Goal: Information Seeking & Learning: Learn about a topic

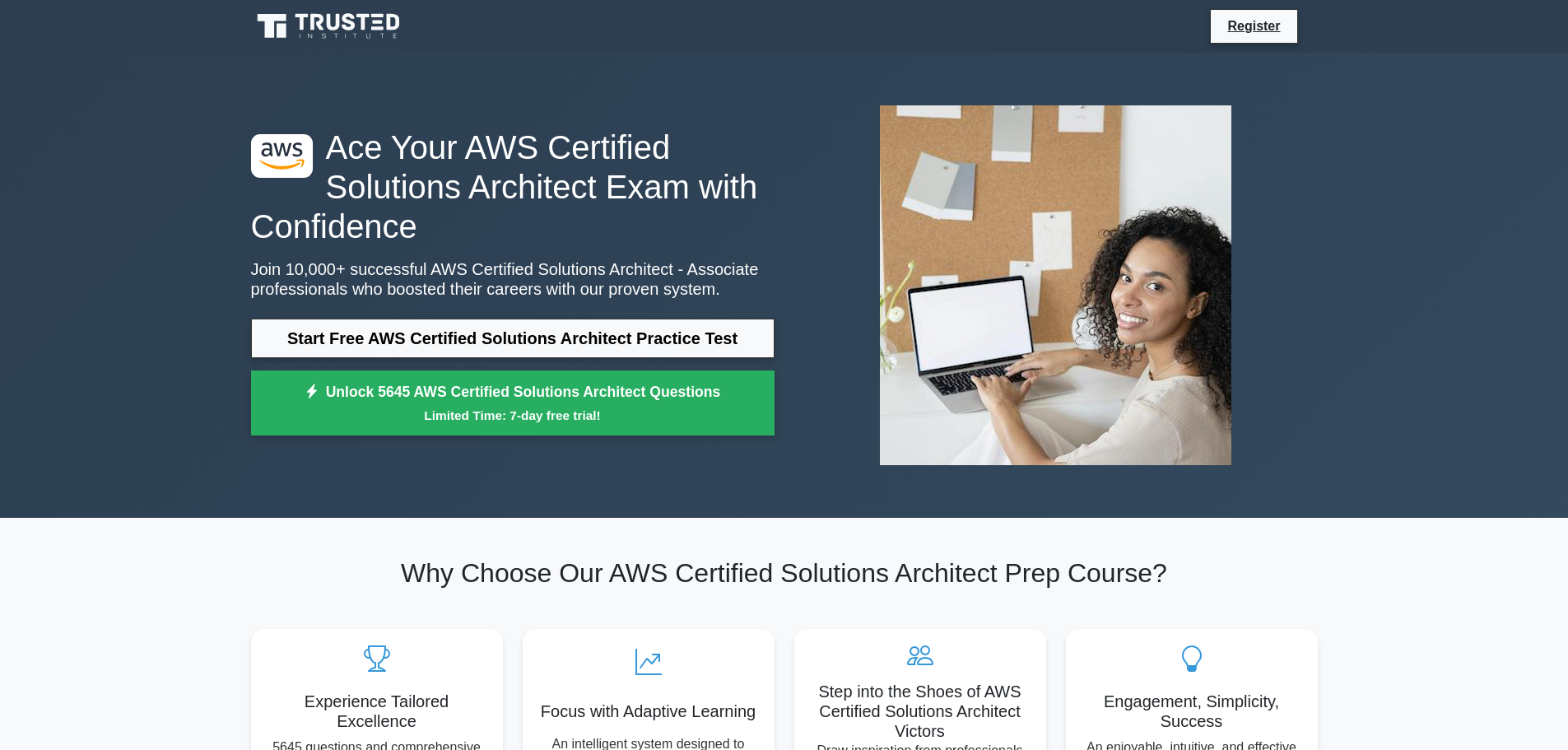
click at [419, 477] on div ".st0{fill:#252F3E;} .st1{fill-rule:evenodd;clip-rule:evenodd;fill:#FF9900;} Ace…" at bounding box center [784, 285] width 1086 height 386
click at [636, 499] on div ".st0{fill:#252F3E;} .st1{fill-rule:evenodd;clip-rule:evenodd;fill:#FF9900;} Ace…" at bounding box center [784, 286] width 1086 height 465
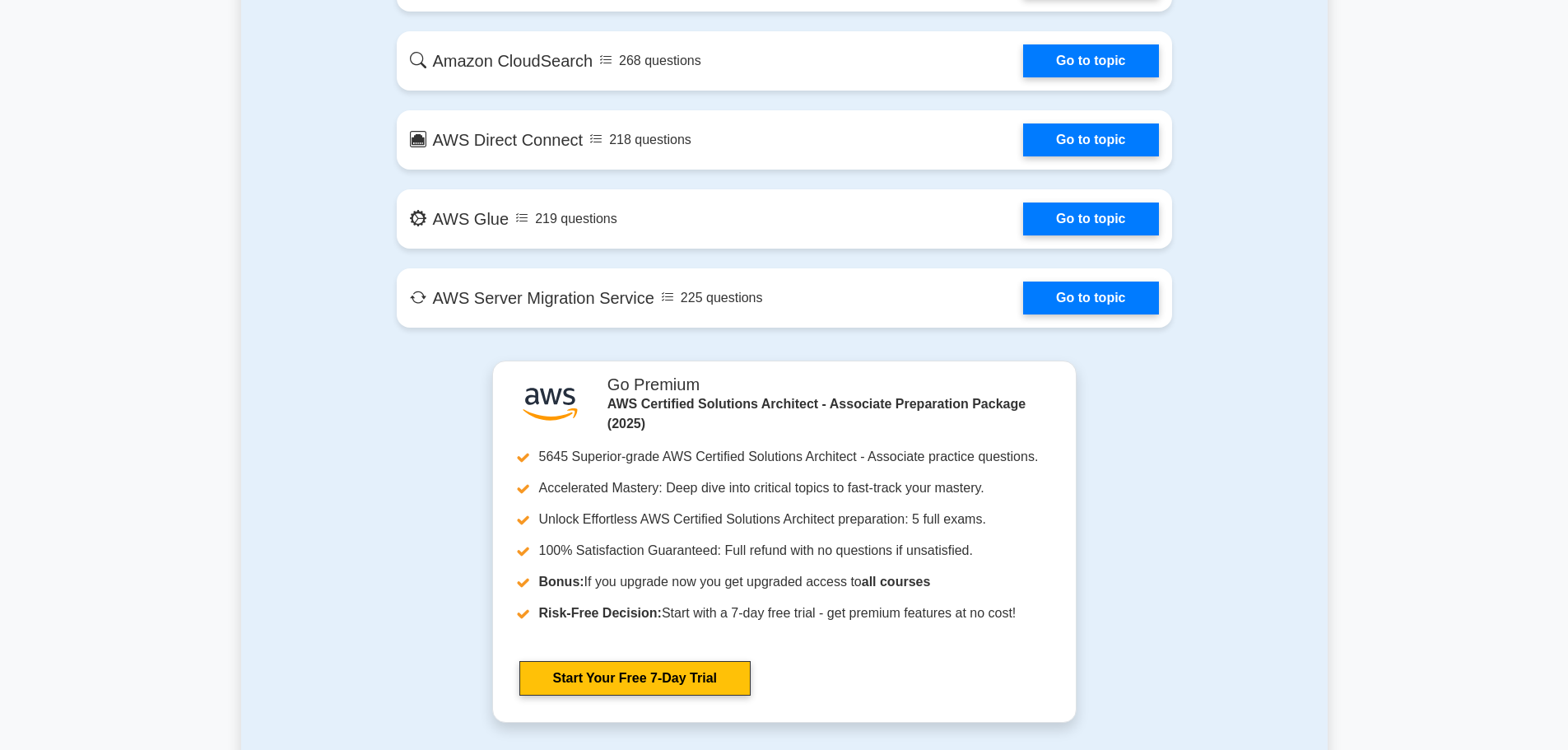
scroll to position [2880, 0]
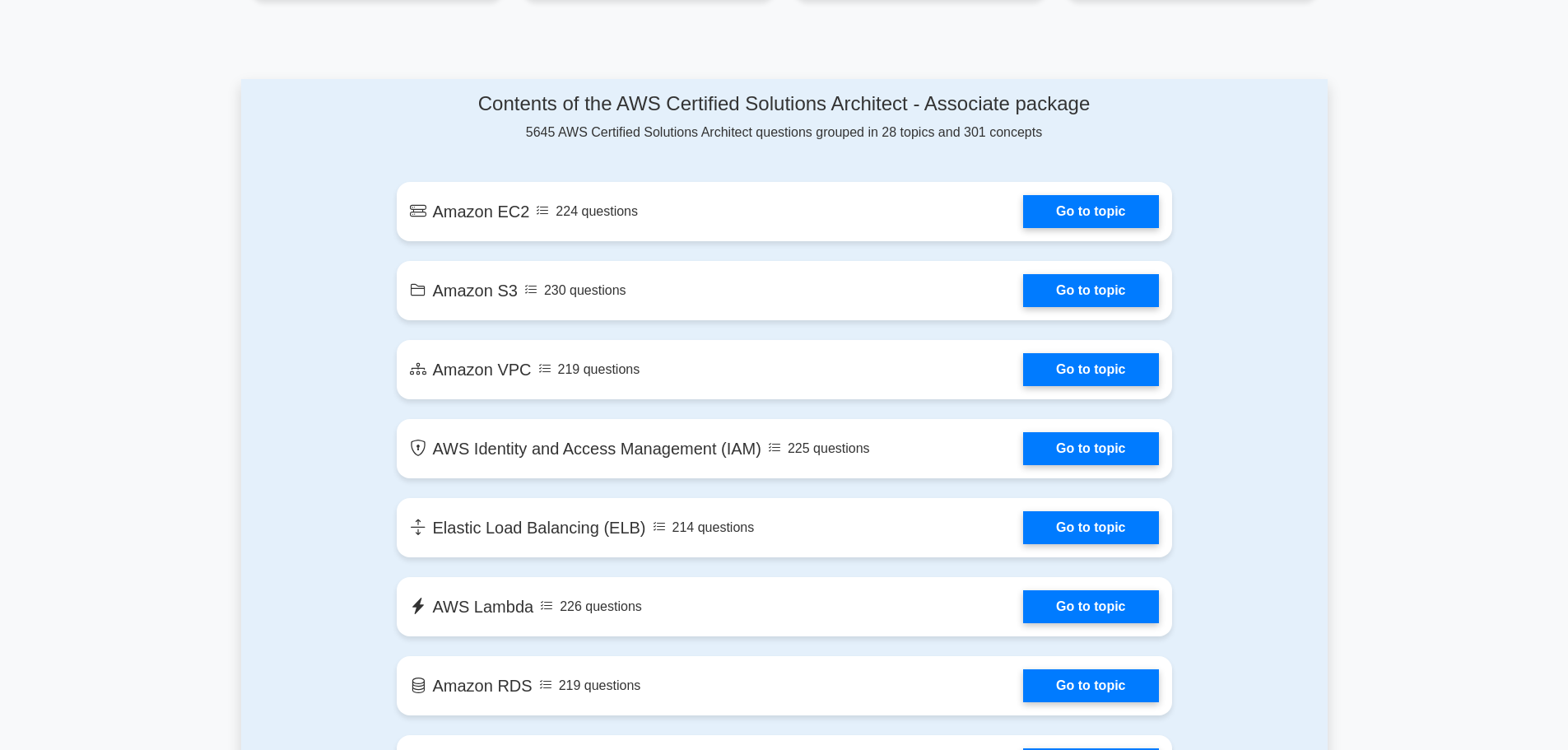
scroll to position [741, 0]
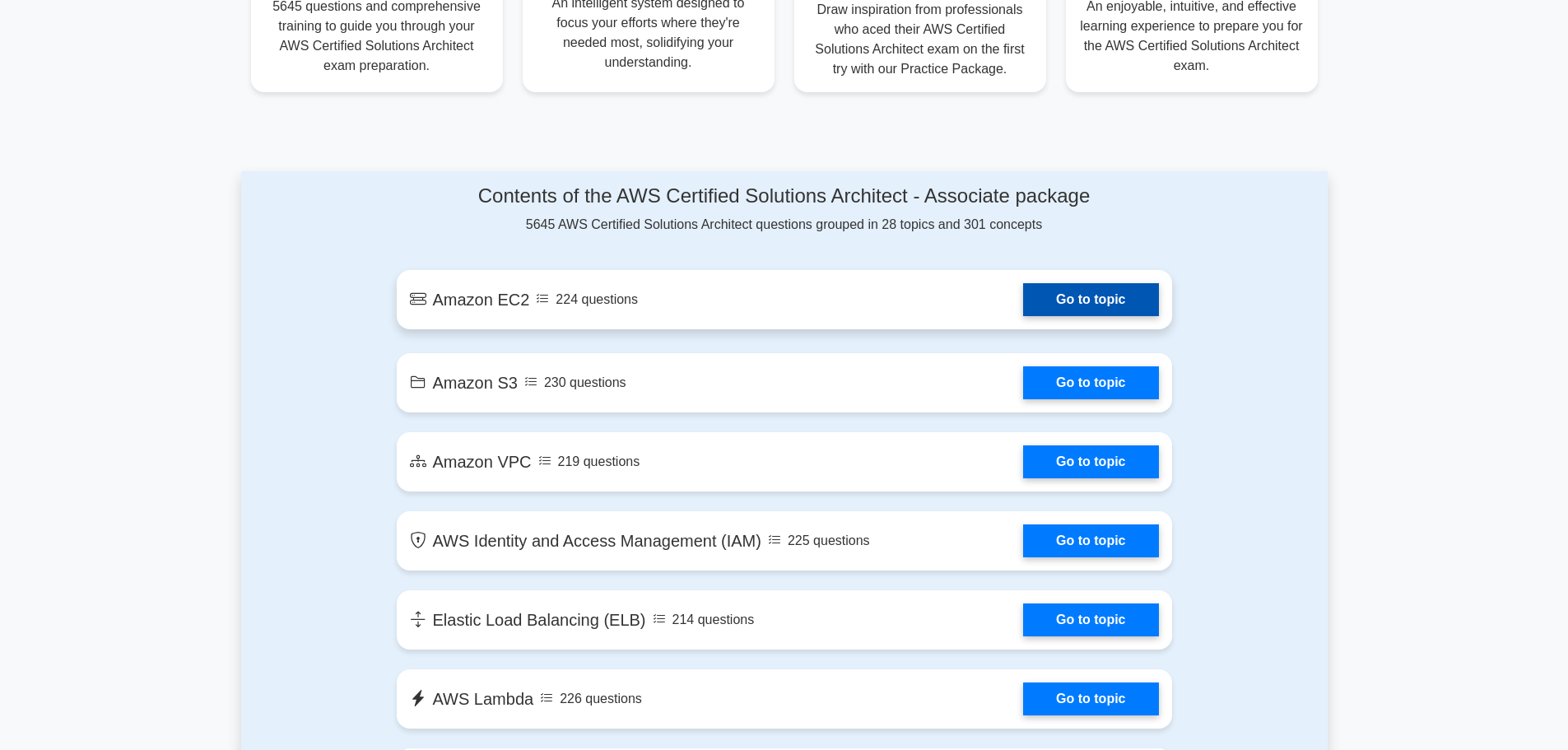
click at [1048, 306] on link "Go to topic" at bounding box center [1090, 299] width 135 height 33
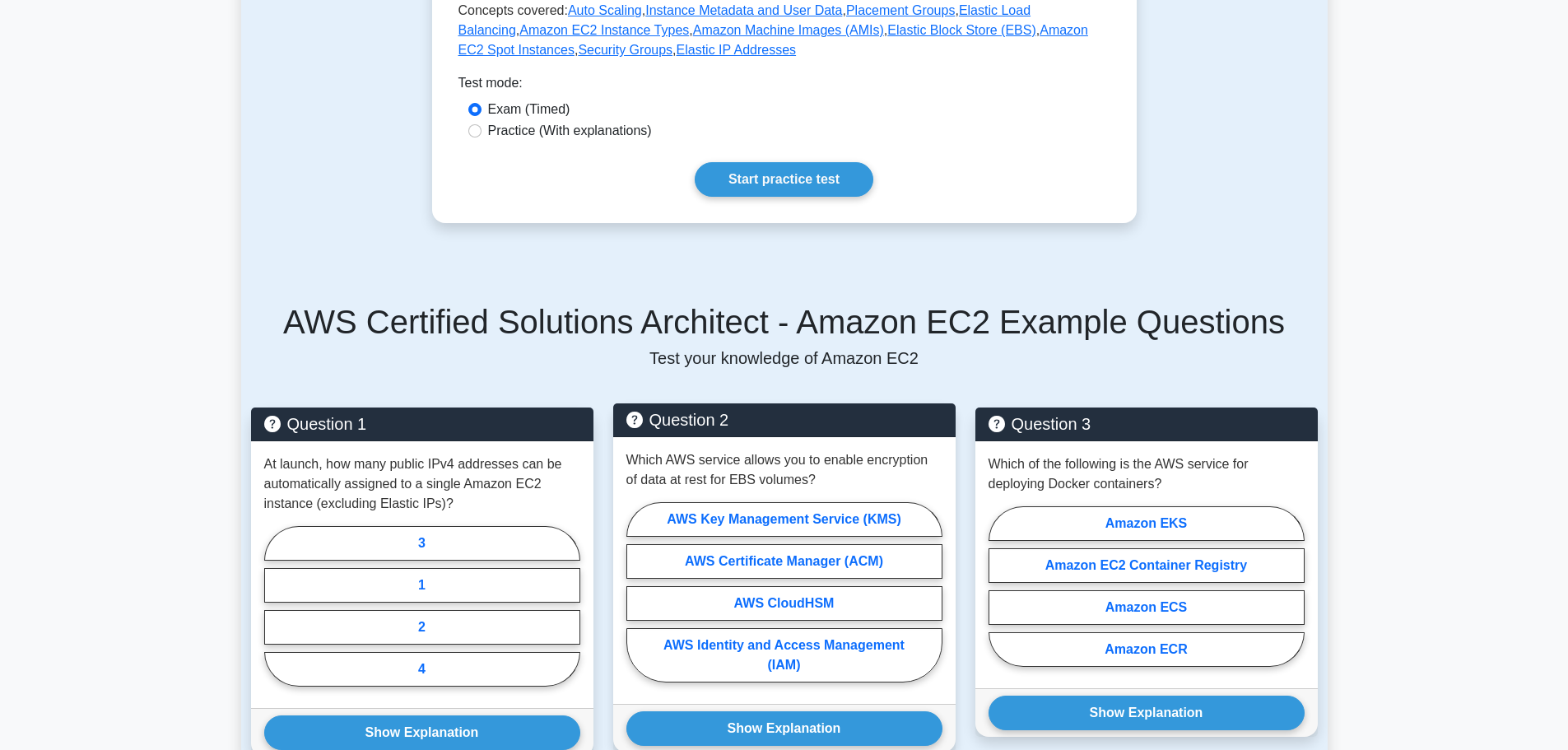
scroll to position [741, 0]
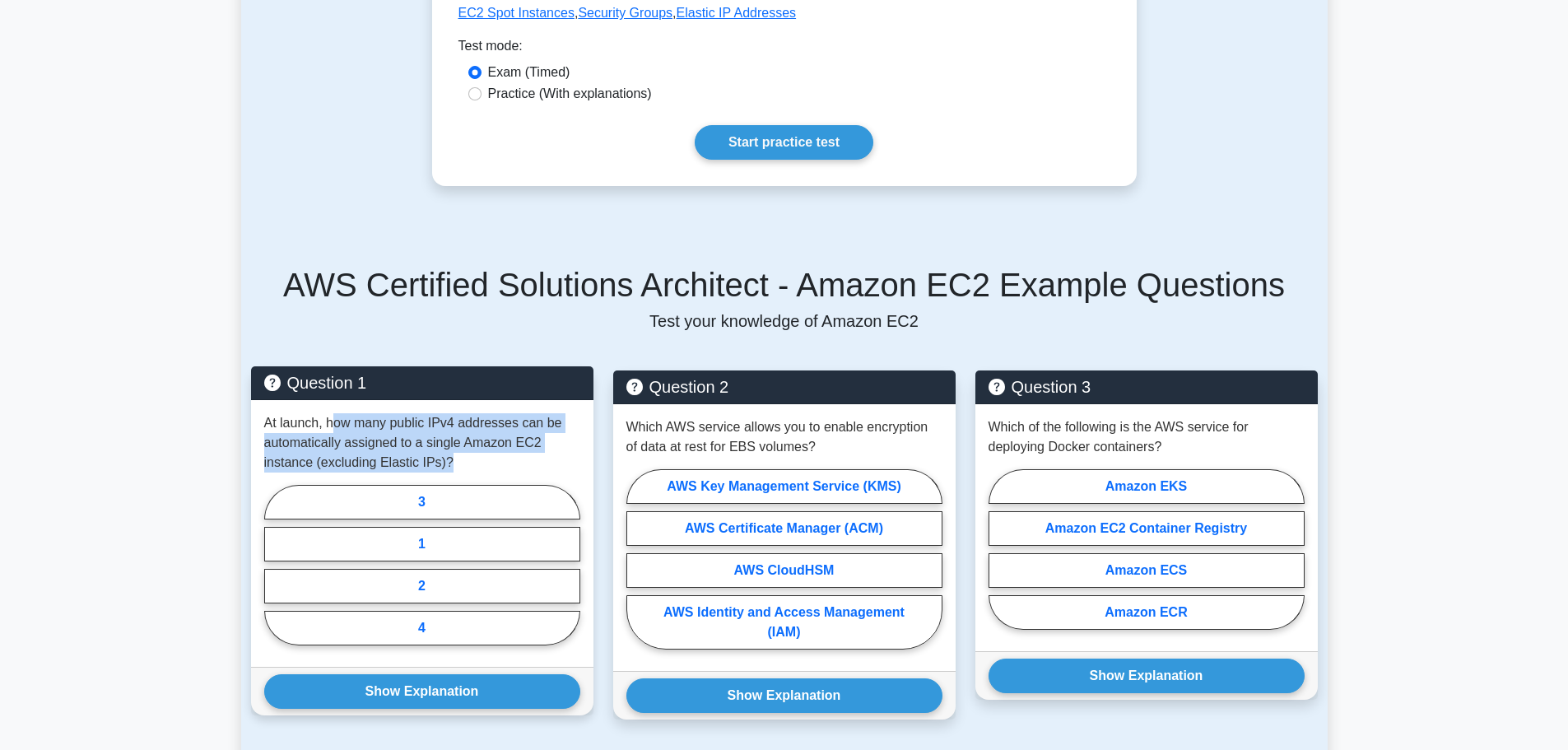
drag, startPoint x: 332, startPoint y: 422, endPoint x: 458, endPoint y: 461, distance: 131.9
click at [458, 461] on p "At launch, how many public IPv4 addresses can be automatically assigned to a si…" at bounding box center [421, 442] width 316 height 60
click at [460, 556] on label "1" at bounding box center [421, 544] width 316 height 35
click at [275, 564] on input "1" at bounding box center [269, 570] width 11 height 11
radio input "true"
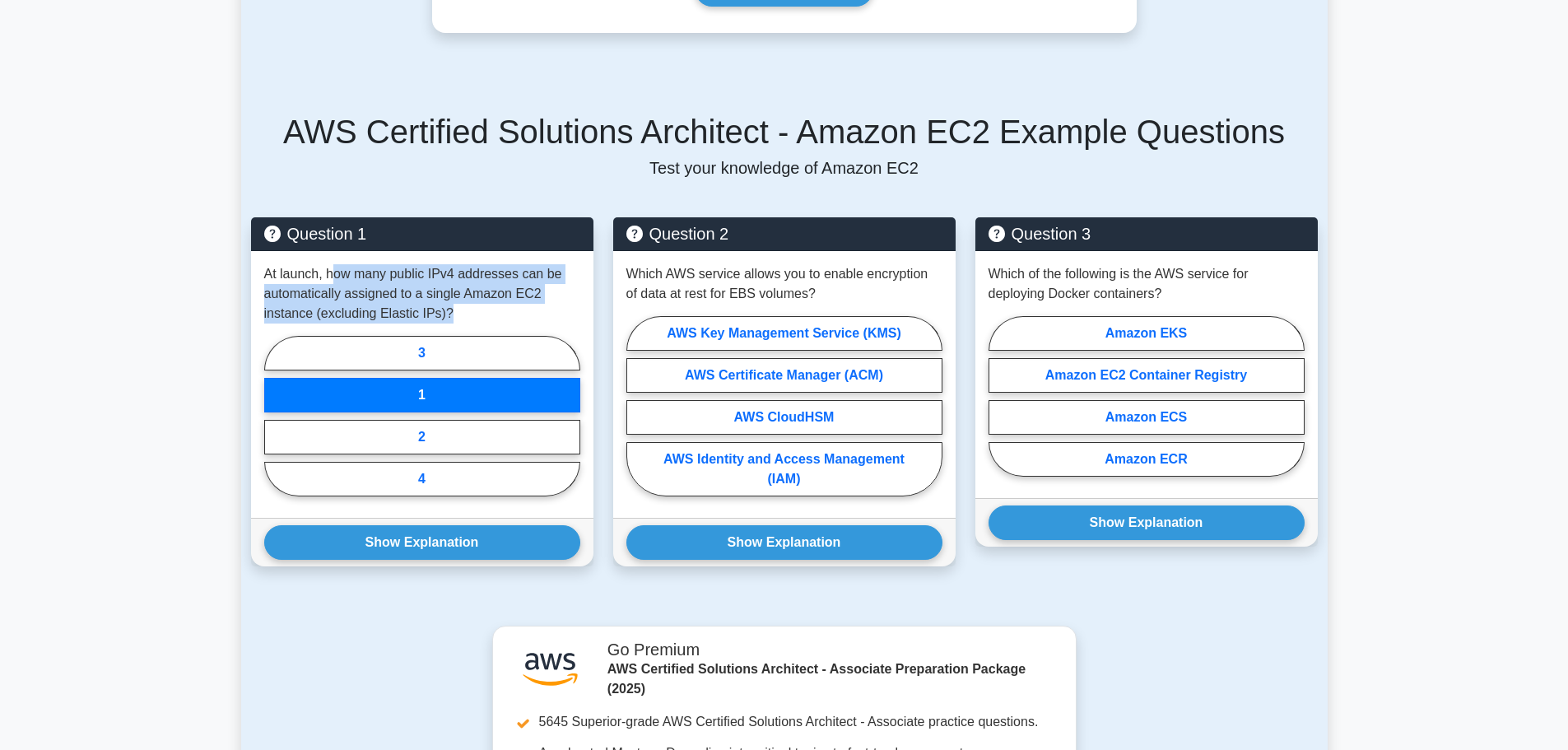
scroll to position [905, 0]
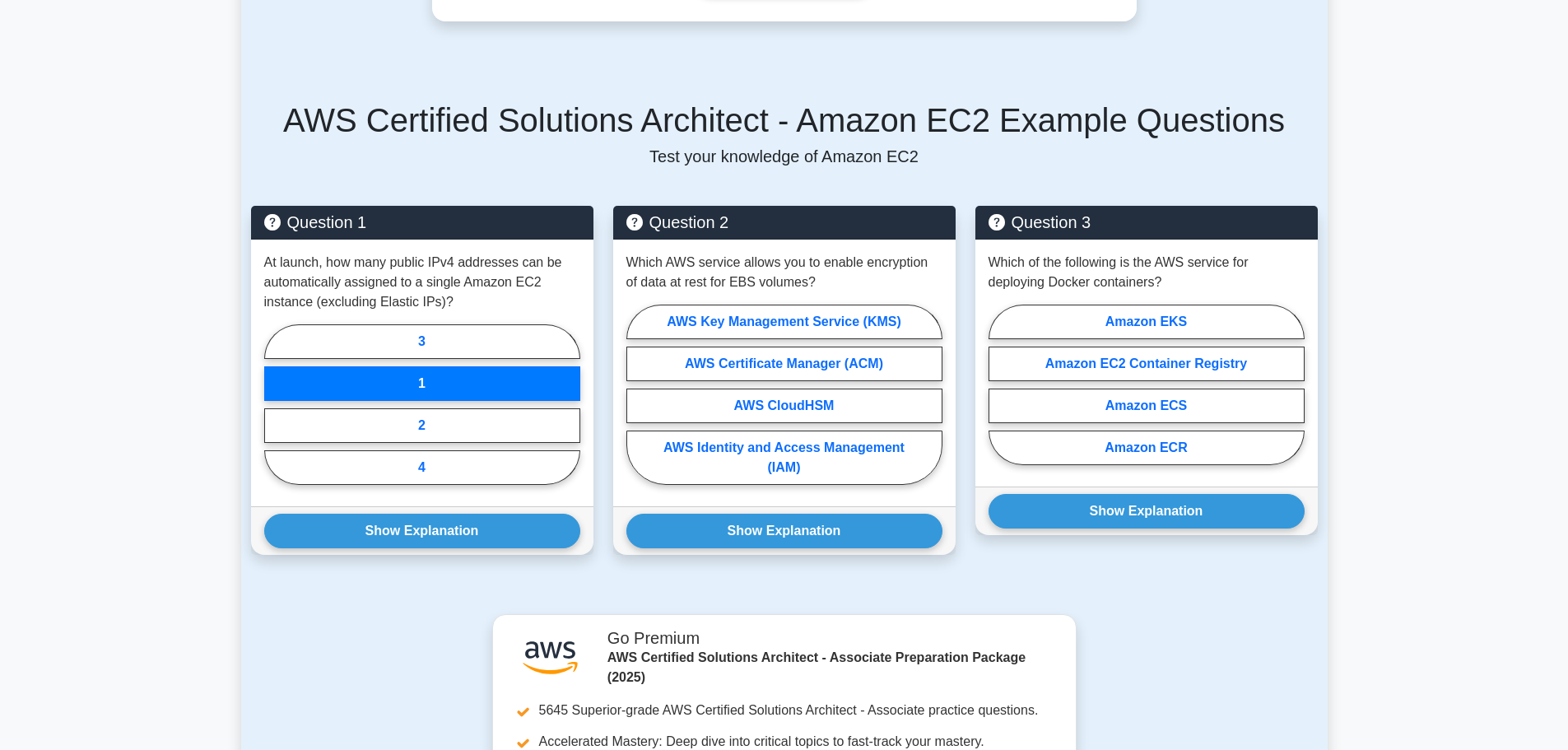
click at [387, 602] on div "AWS Certified Solutions Architect - Amazon EC2 Example Questions Test your know…" at bounding box center [784, 337] width 1086 height 553
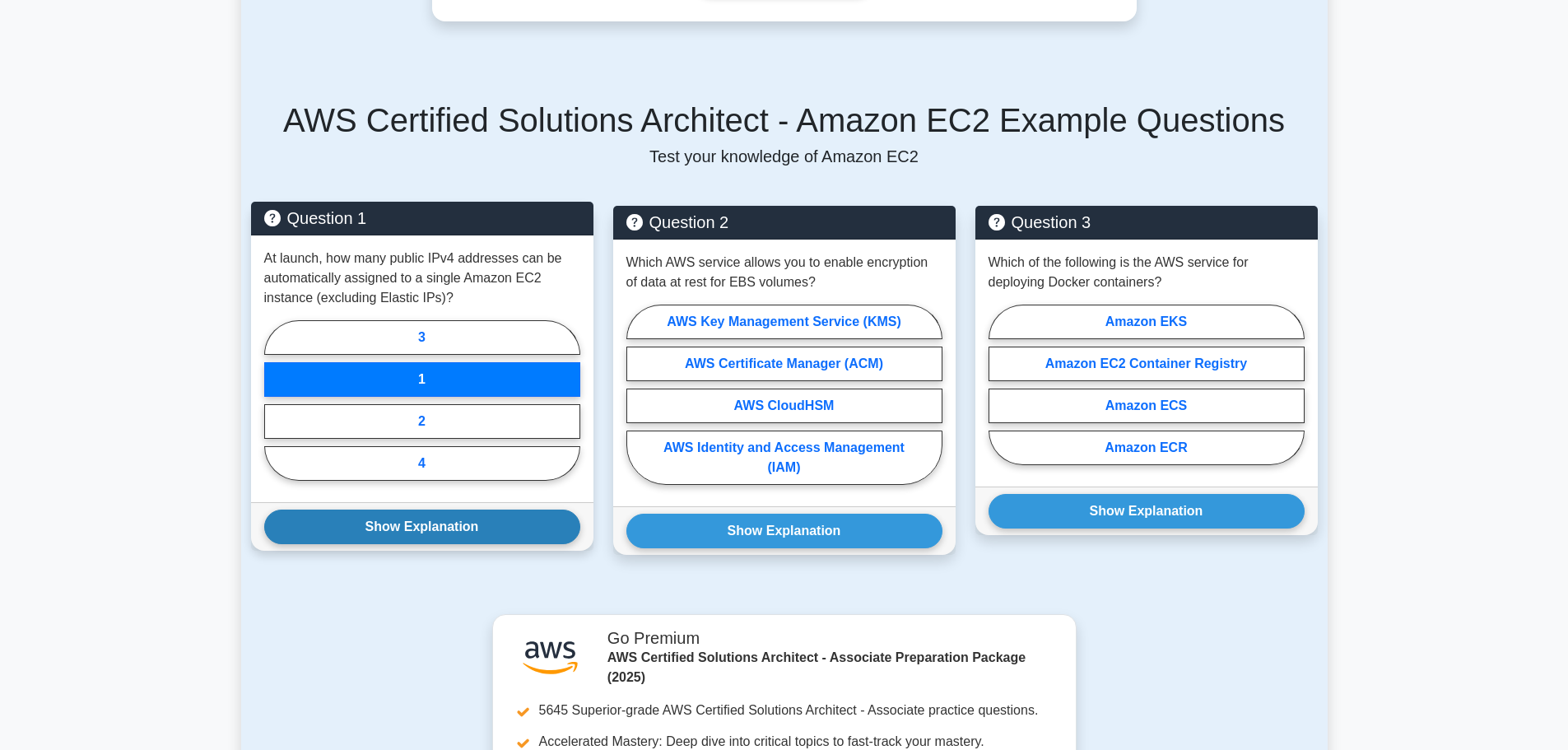
click at [428, 525] on button "Show Explanation" at bounding box center [421, 527] width 316 height 35
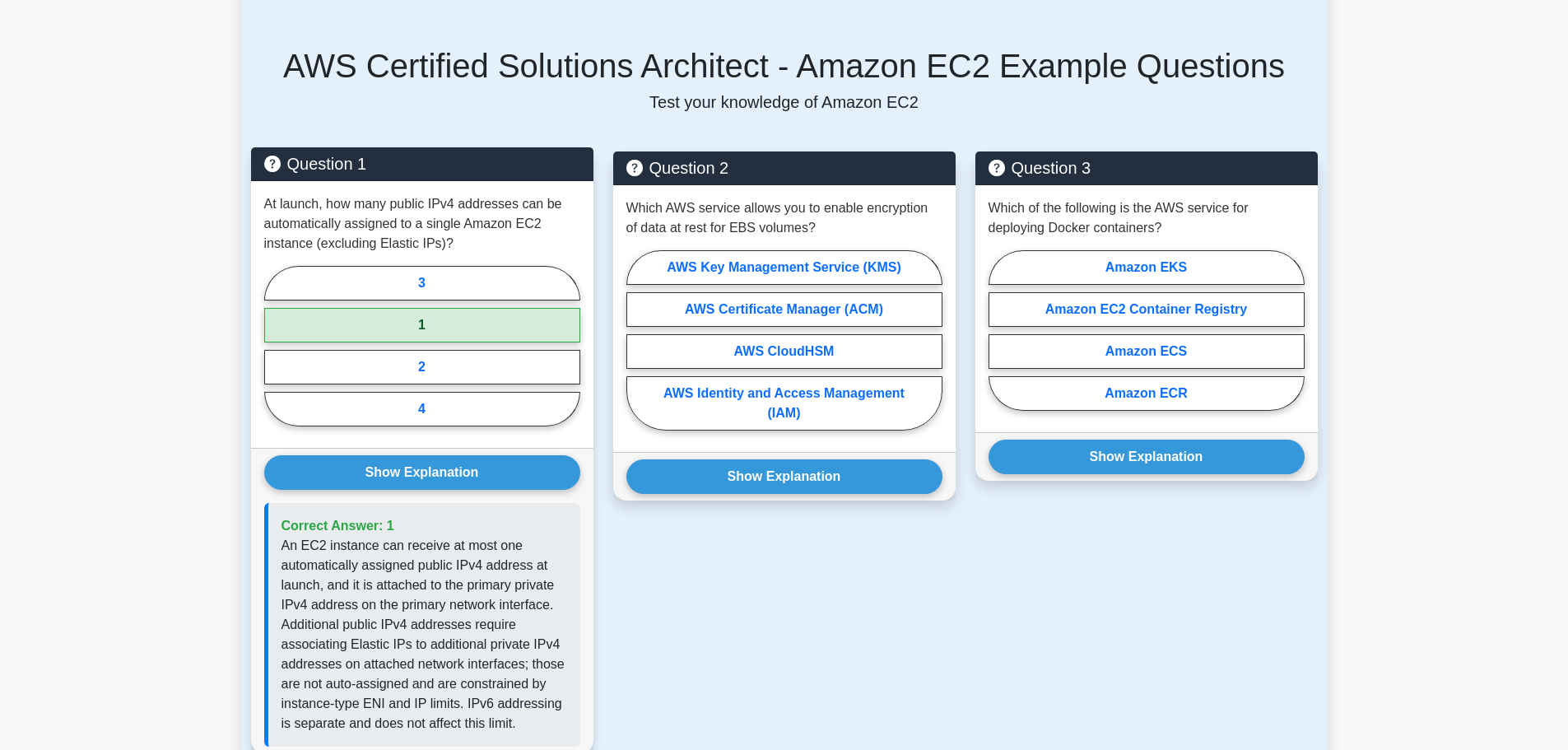
scroll to position [987, 0]
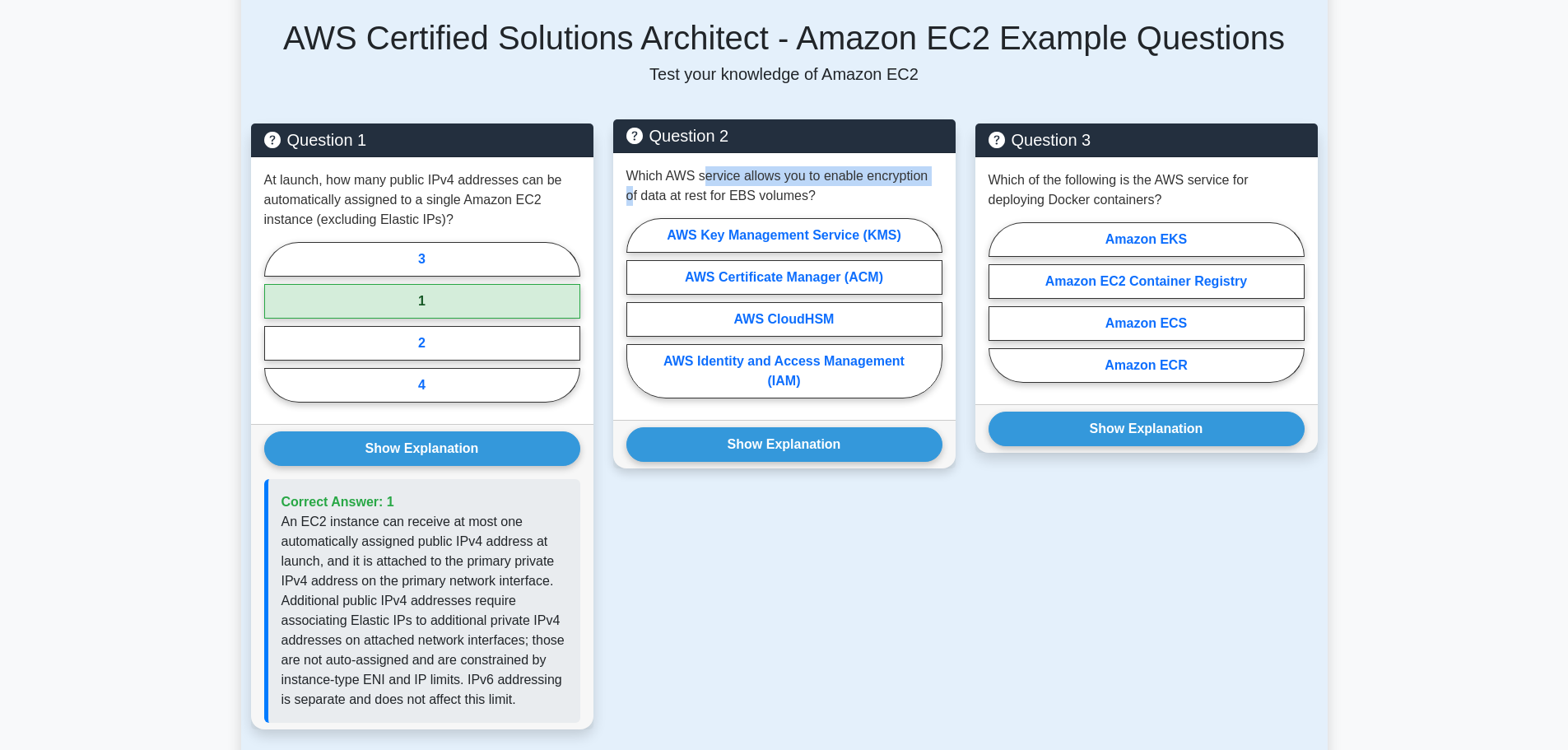
drag, startPoint x: 701, startPoint y: 178, endPoint x: 935, endPoint y: 168, distance: 234.2
click at [935, 168] on p "Which AWS service allows you to enable encryption of data at rest for EBS volum…" at bounding box center [784, 186] width 316 height 39
drag, startPoint x: 670, startPoint y: 198, endPoint x: 840, endPoint y: 198, distance: 170.0
click at [840, 198] on p "Which AWS service allows you to enable encryption of data at rest for EBS volum…" at bounding box center [784, 186] width 316 height 39
click at [841, 197] on p "Which AWS service allows you to enable encryption of data at rest for EBS volum…" at bounding box center [784, 186] width 316 height 39
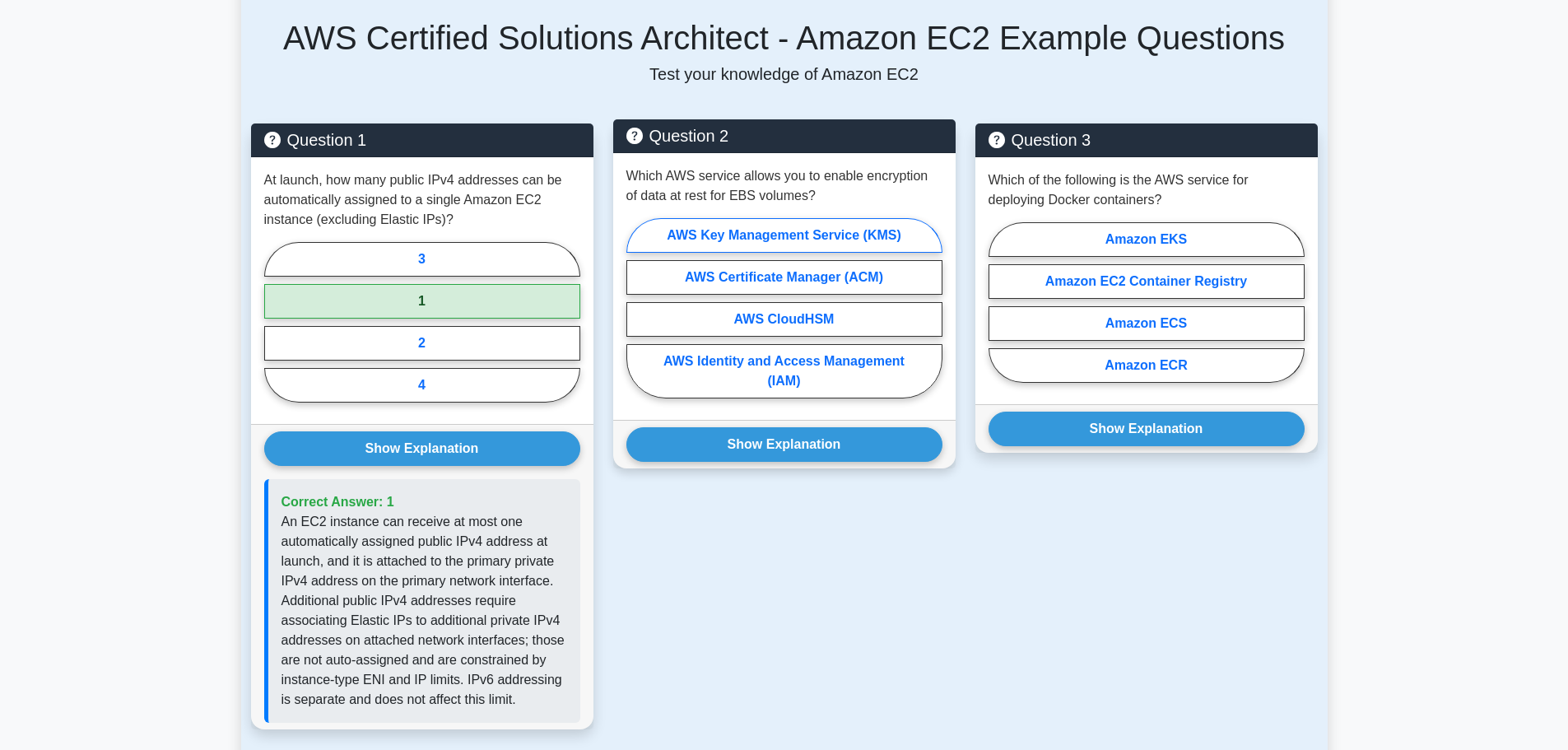
click at [815, 242] on label "AWS Key Management Service (KMS)" at bounding box center [784, 235] width 316 height 35
click at [637, 308] on input "AWS Key Management Service (KMS)" at bounding box center [632, 313] width 11 height 11
radio input "true"
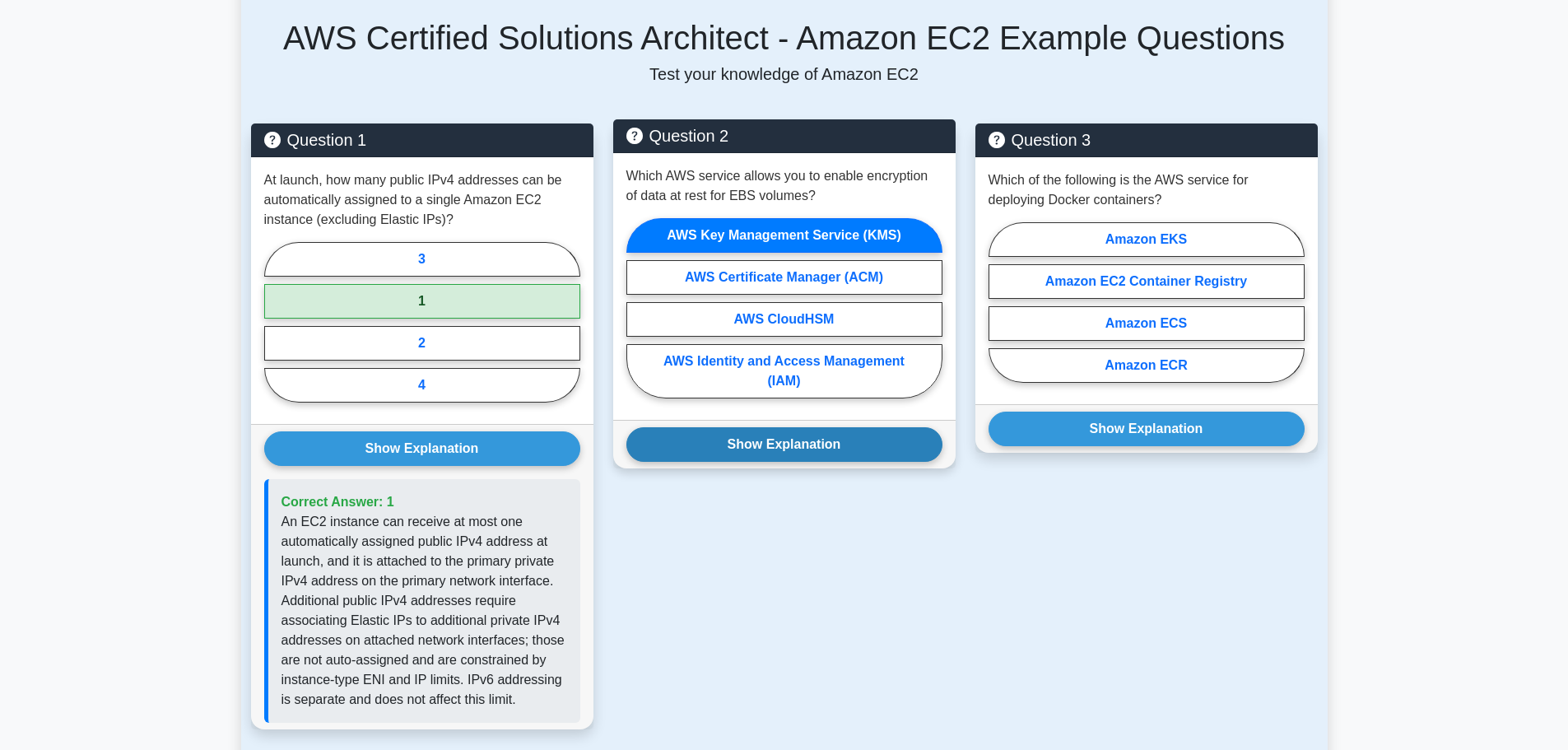
click at [827, 441] on button "Show Explanation" at bounding box center [784, 444] width 316 height 35
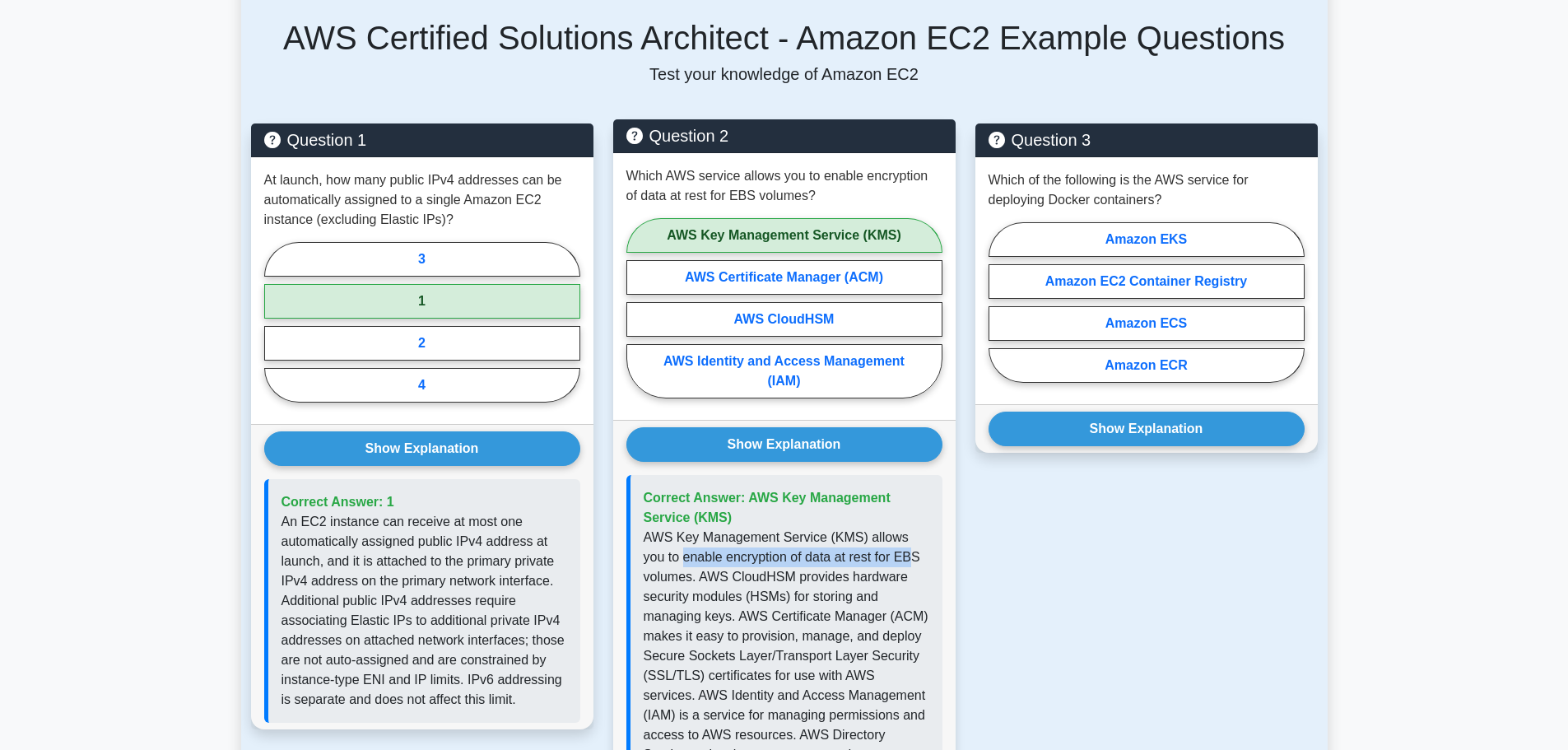
drag, startPoint x: 660, startPoint y: 555, endPoint x: 885, endPoint y: 553, distance: 225.0
click at [885, 553] on p "AWS Key Management Service (KMS) allows you to enable encryption of data at res…" at bounding box center [787, 685] width 286 height 316
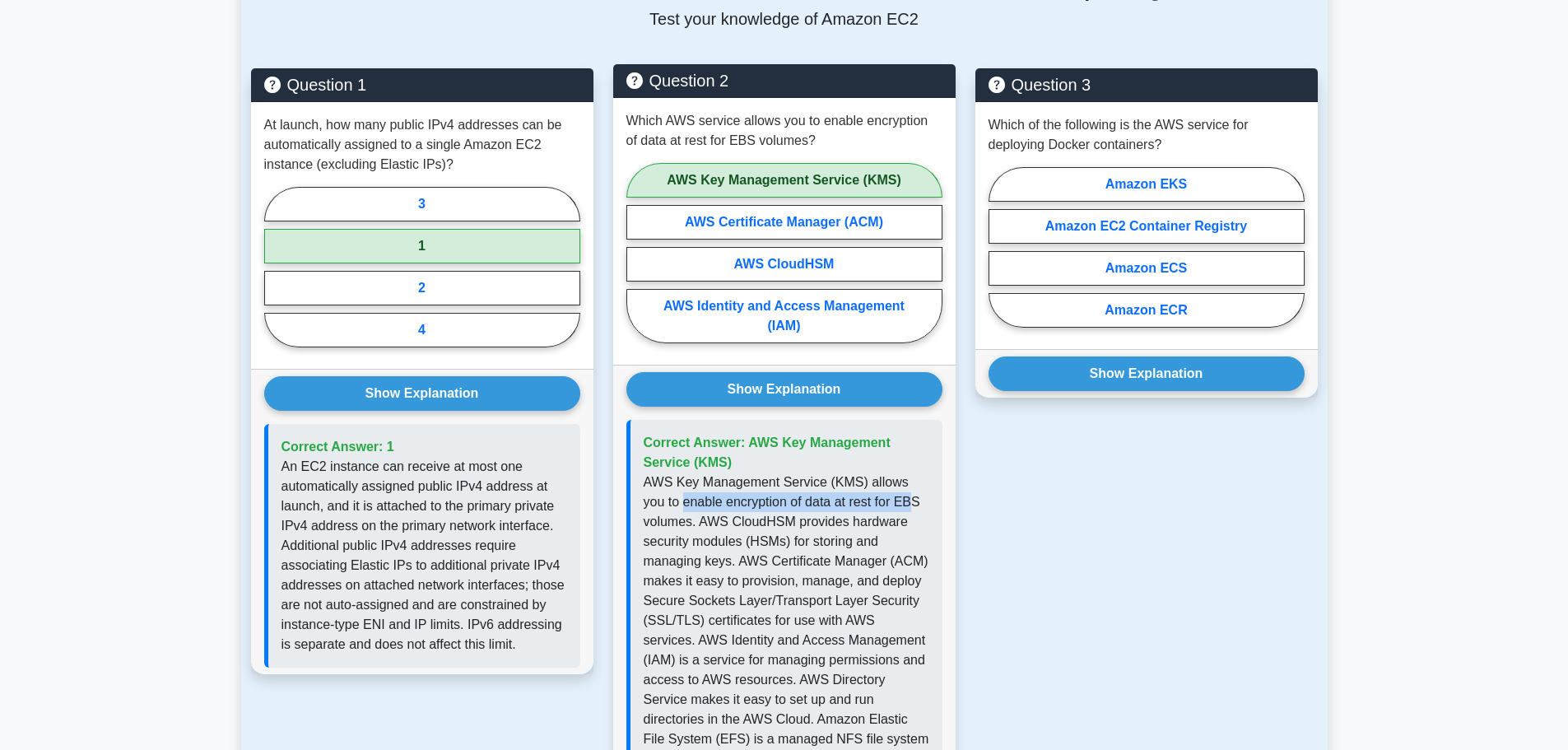
scroll to position [1070, 0]
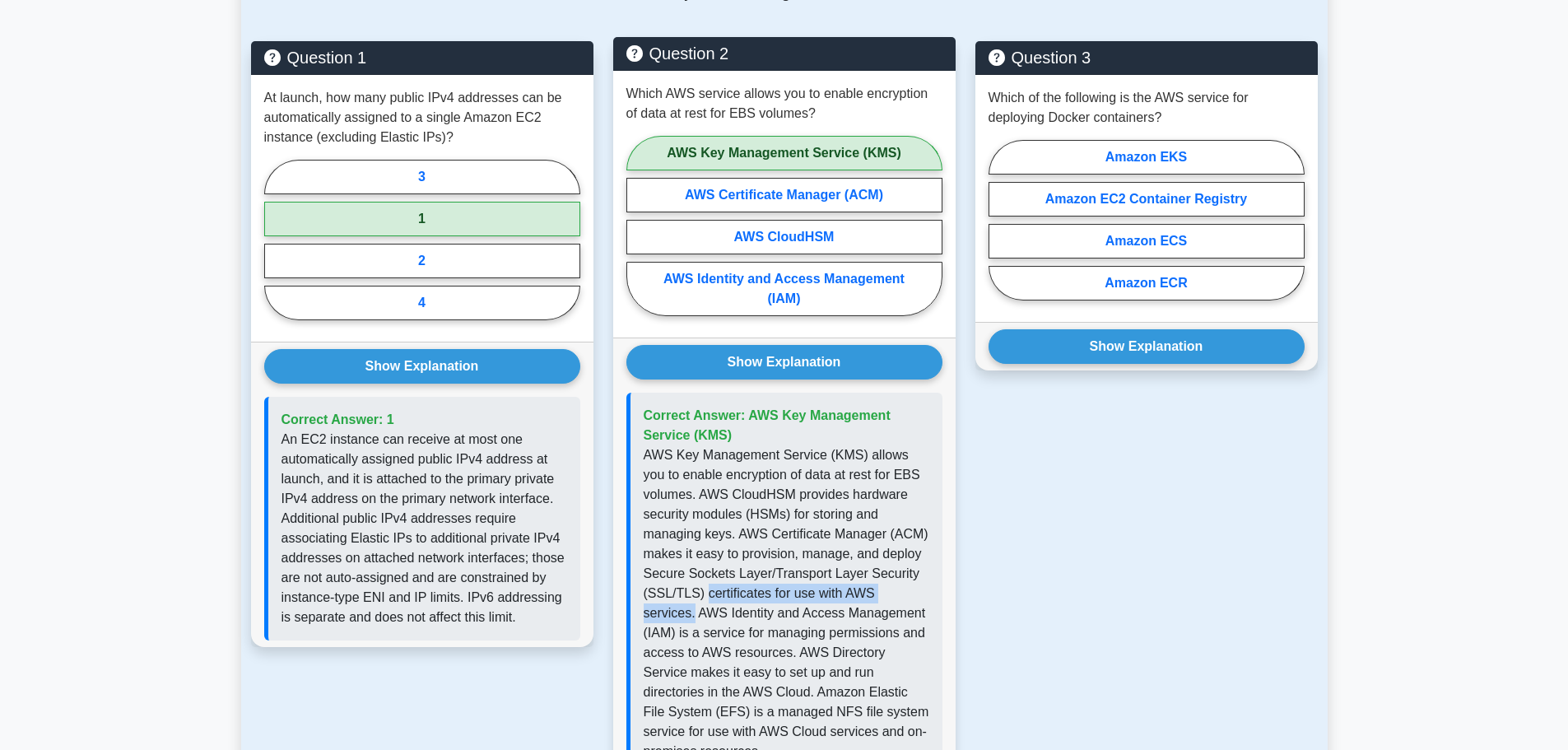
drag, startPoint x: 702, startPoint y: 589, endPoint x: 915, endPoint y: 595, distance: 213.1
click at [916, 595] on p "AWS Key Management Service (KMS) allows you to enable encryption of data at res…" at bounding box center [787, 603] width 286 height 316
click at [914, 596] on p "AWS Key Management Service (KMS) allows you to enable encryption of data at res…" at bounding box center [787, 603] width 286 height 316
click at [917, 595] on p "AWS Key Management Service (KMS) allows you to enable encryption of data at res…" at bounding box center [787, 603] width 286 height 316
drag, startPoint x: 914, startPoint y: 595, endPoint x: 701, endPoint y: 591, distance: 213.0
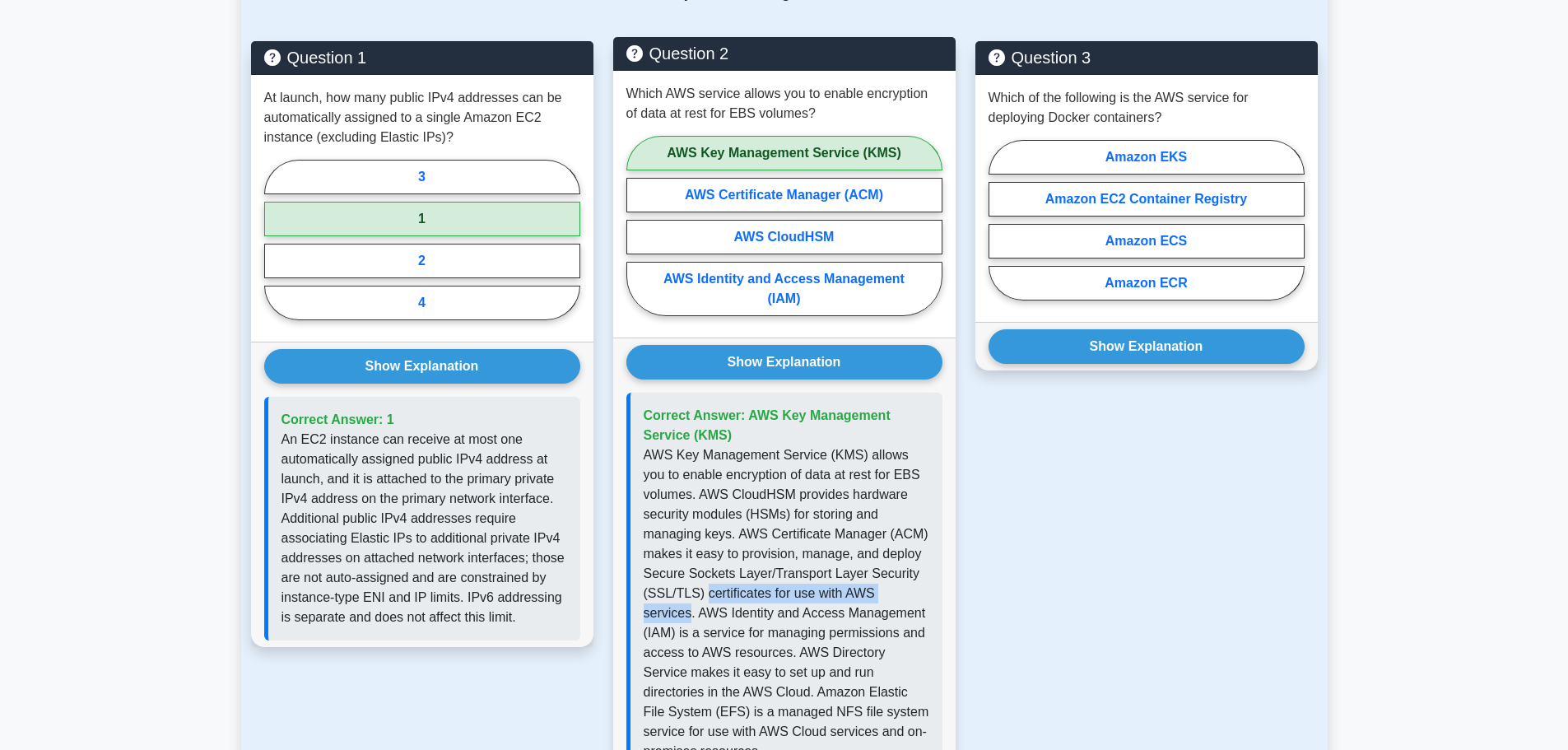
click at [701, 591] on p "AWS Key Management Service (KMS) allows you to enable encryption of data at res…" at bounding box center [787, 603] width 286 height 316
drag, startPoint x: 699, startPoint y: 593, endPoint x: 917, endPoint y: 596, distance: 218.0
click at [917, 596] on p "AWS Key Management Service (KMS) allows you to enable encryption of data at res…" at bounding box center [787, 603] width 286 height 316
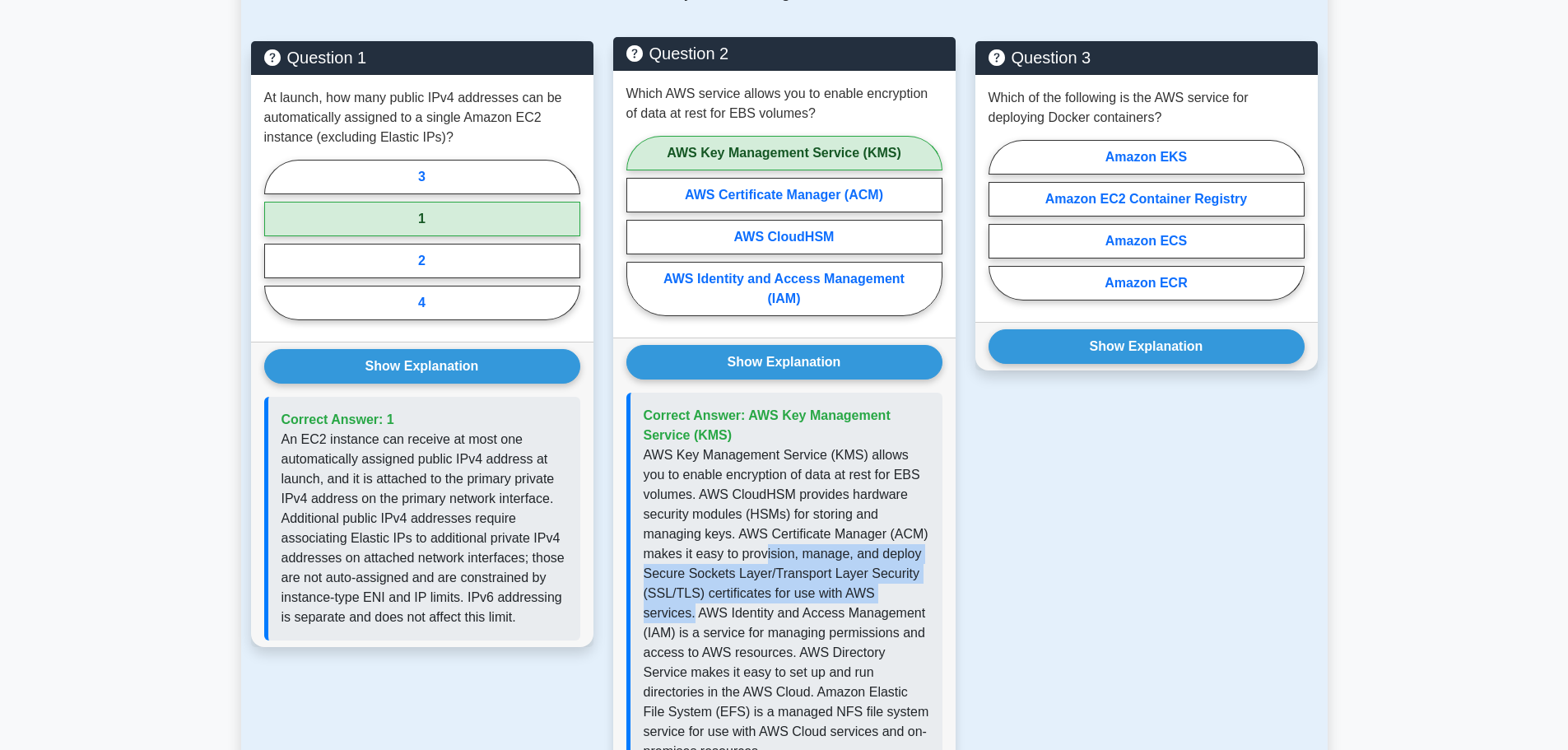
drag, startPoint x: 919, startPoint y: 596, endPoint x: 767, endPoint y: 563, distance: 155.5
click at [767, 563] on p "AWS Key Management Service (KMS) allows you to enable encryption of data at res…" at bounding box center [787, 603] width 286 height 316
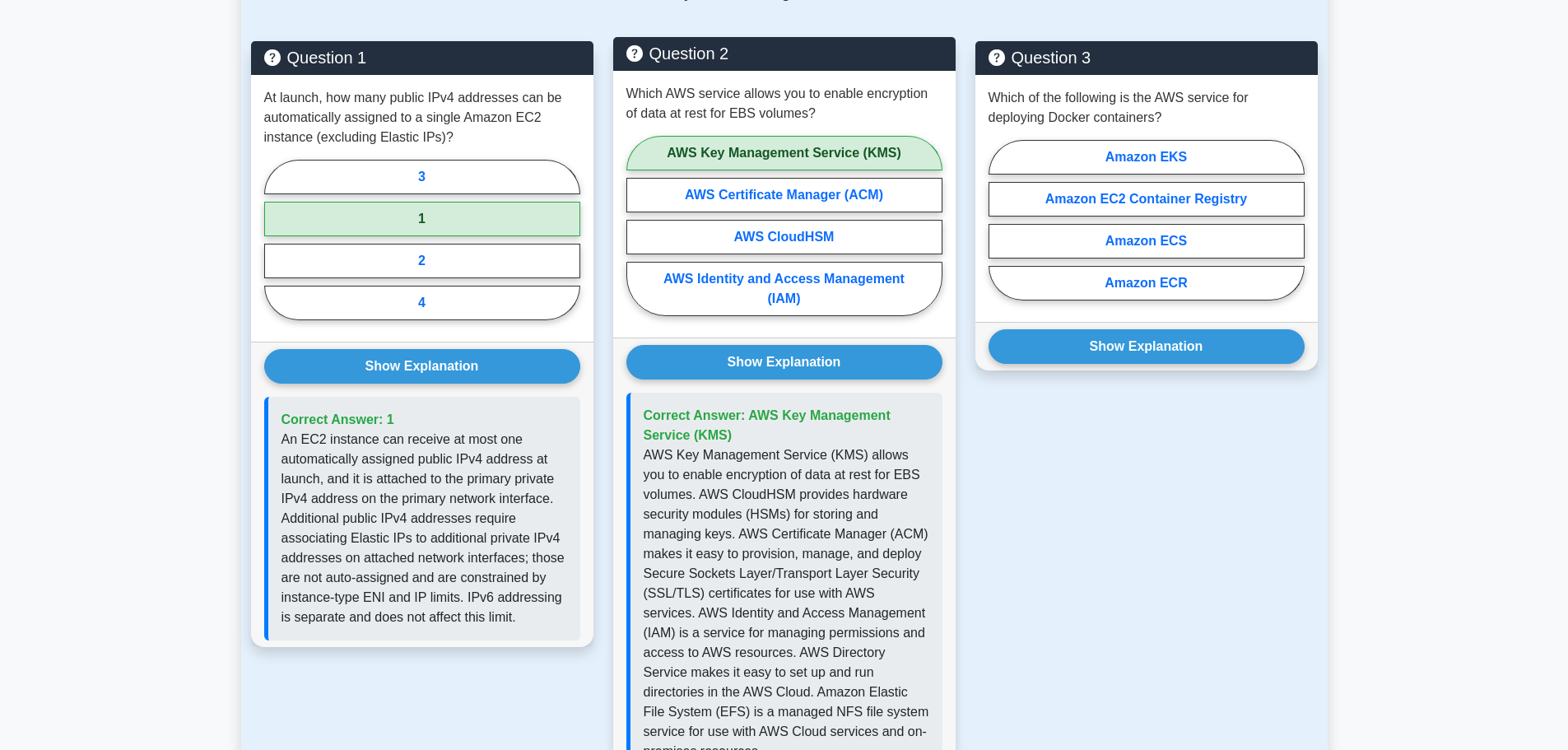
click at [832, 614] on p "AWS Key Management Service (KMS) allows you to enable encryption of data at res…" at bounding box center [787, 603] width 286 height 316
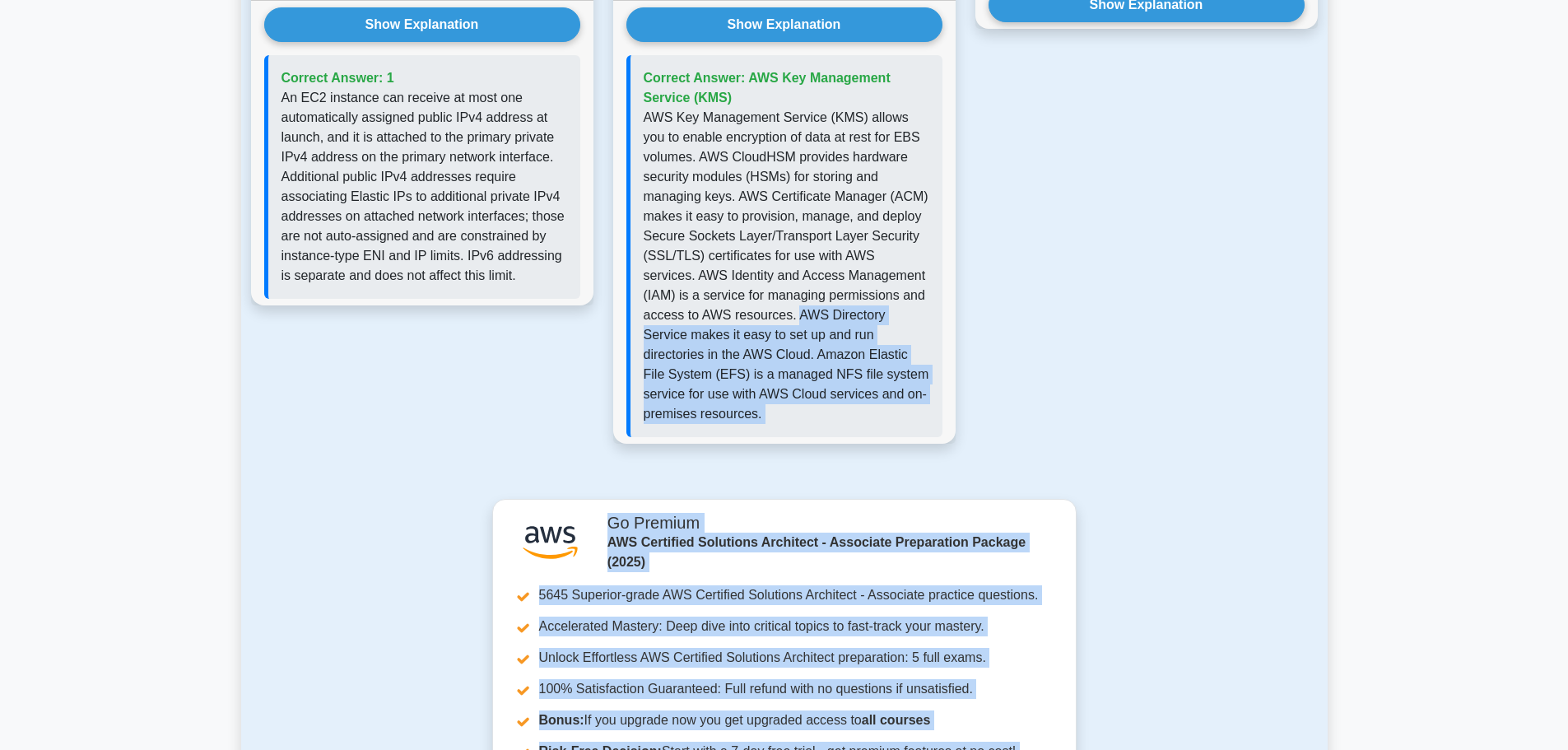
scroll to position [1496, 0]
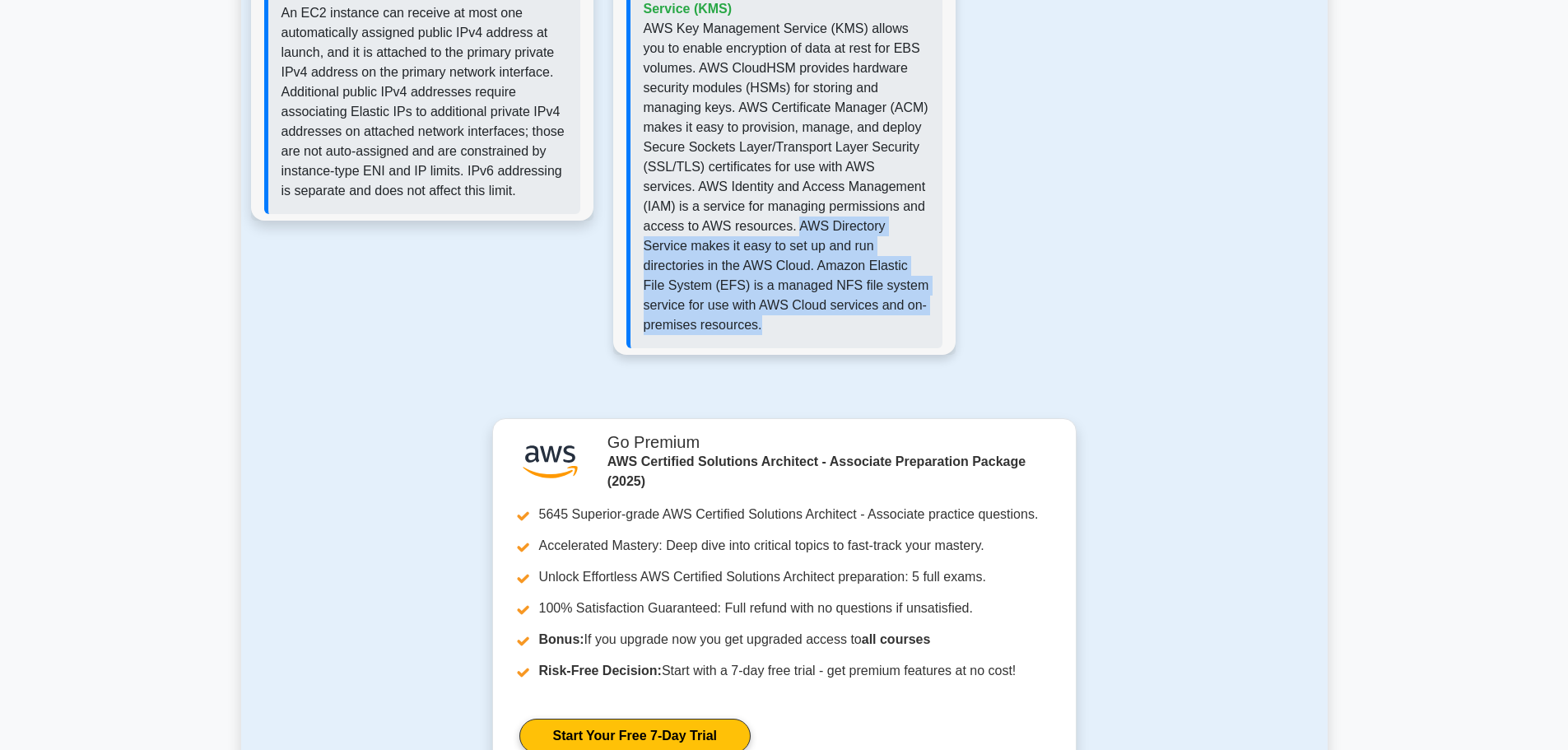
drag, startPoint x: 739, startPoint y: 647, endPoint x: 925, endPoint y: 299, distance: 394.6
click at [931, 300] on div "Correct Answer: AWS Key Management Service (KMS)" at bounding box center [784, 157] width 316 height 382
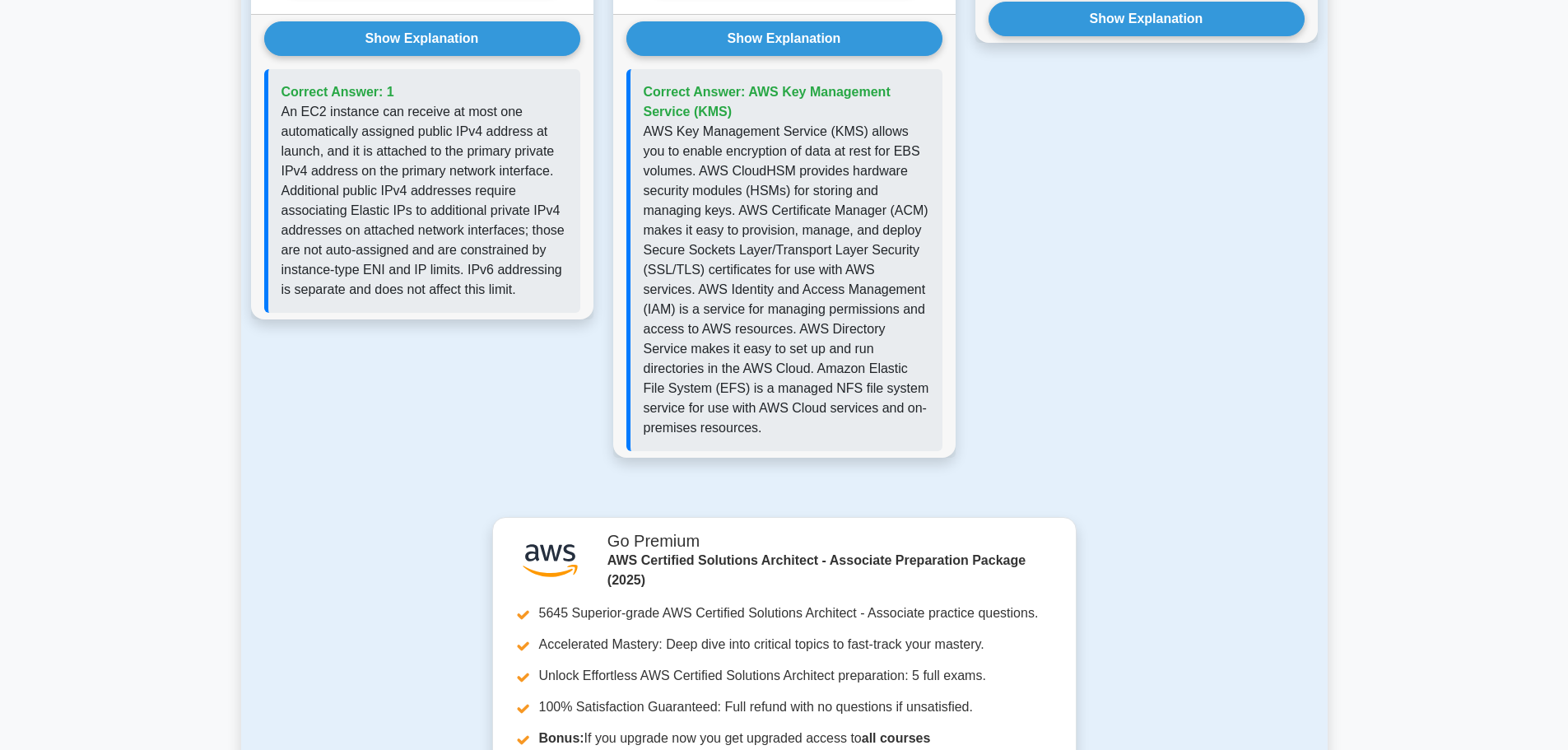
scroll to position [1167, 0]
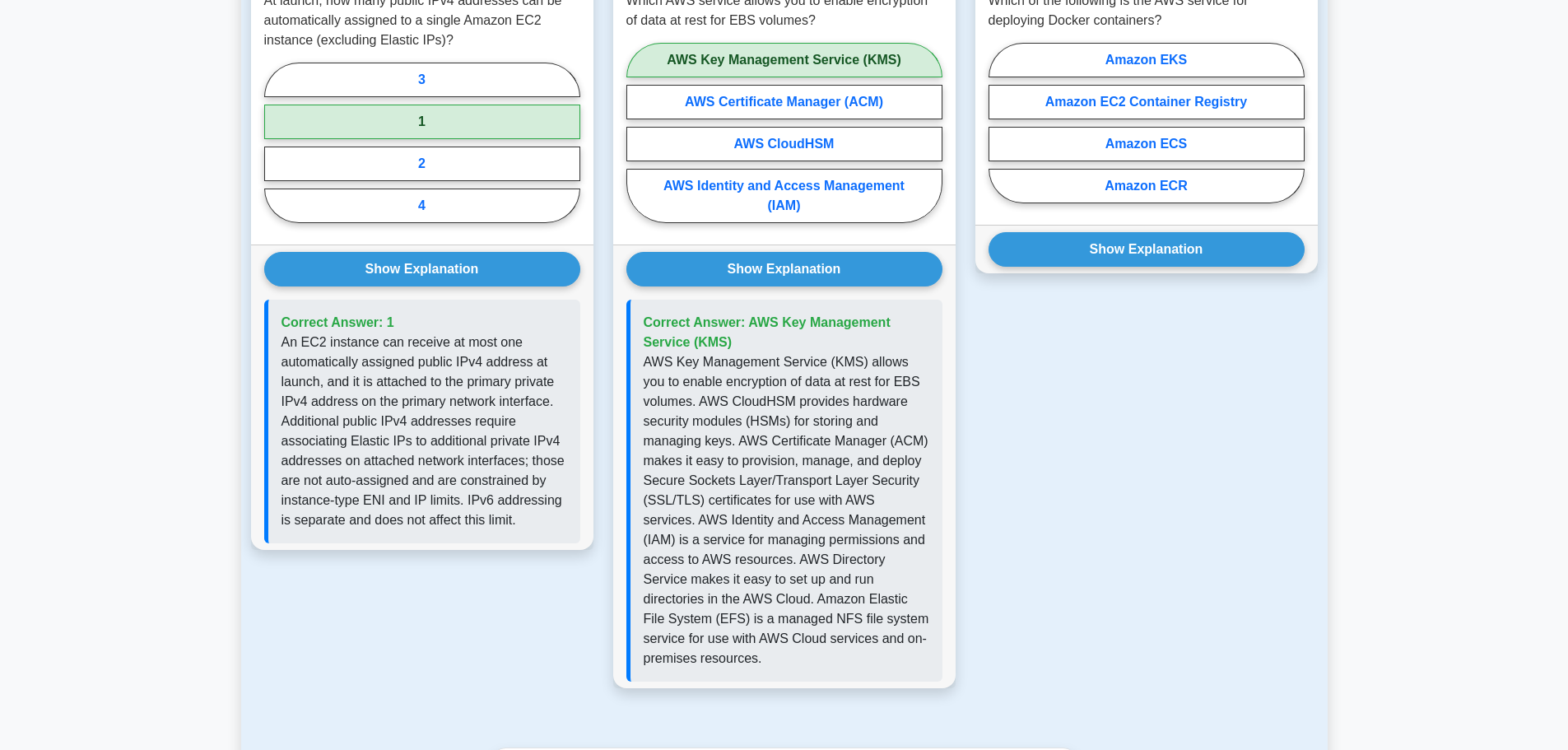
click at [975, 480] on div "Question 3 Which of the following is the AWS service for deploying Docker conta…" at bounding box center [1146, 326] width 362 height 764
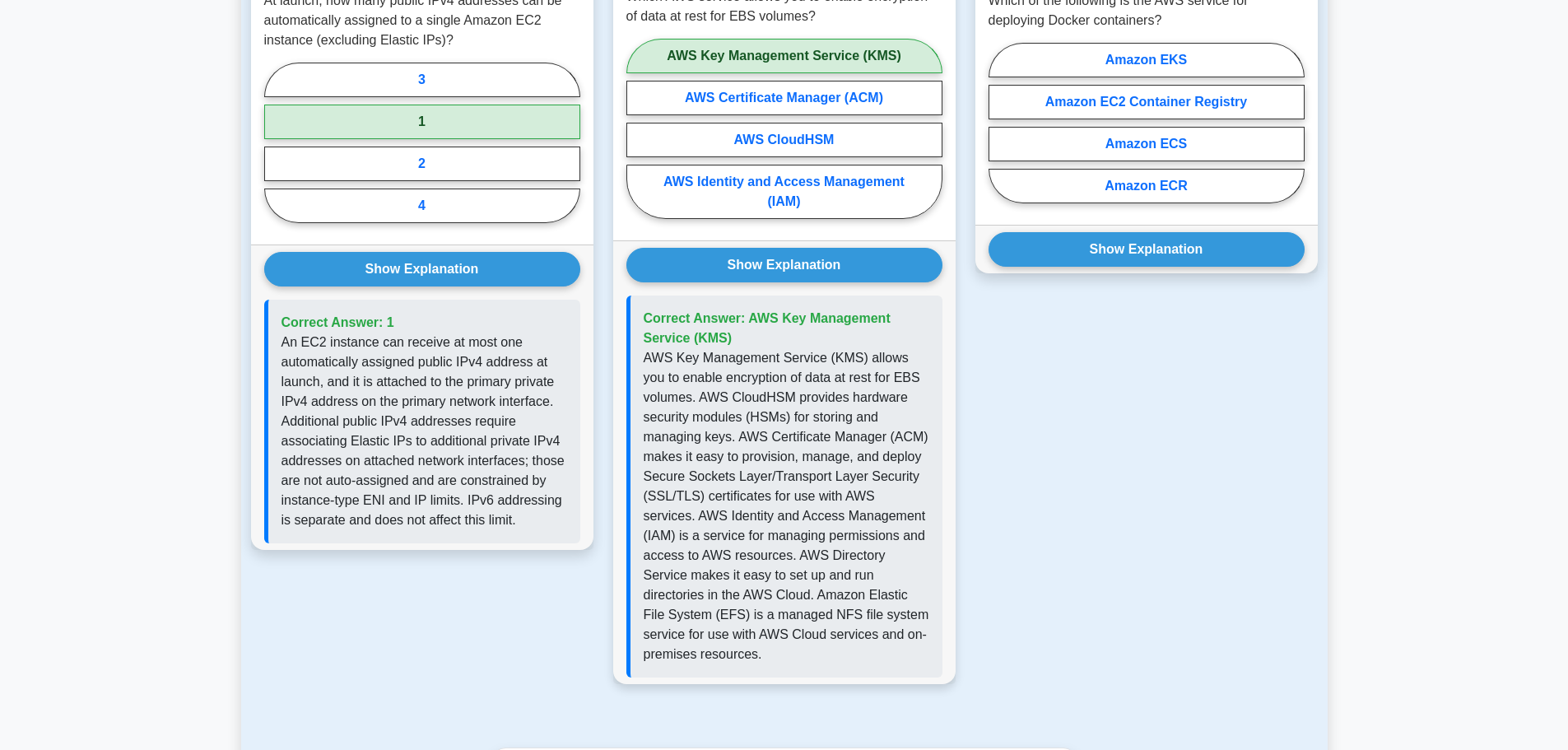
click at [931, 473] on div "Correct Answer: AWS Key Management Service (KMS)" at bounding box center [784, 486] width 316 height 382
drag, startPoint x: 907, startPoint y: 475, endPoint x: 770, endPoint y: 478, distance: 137.0
click at [770, 478] on p "AWS Key Management Service (KMS) allows you to enable encryption of data at res…" at bounding box center [787, 505] width 286 height 316
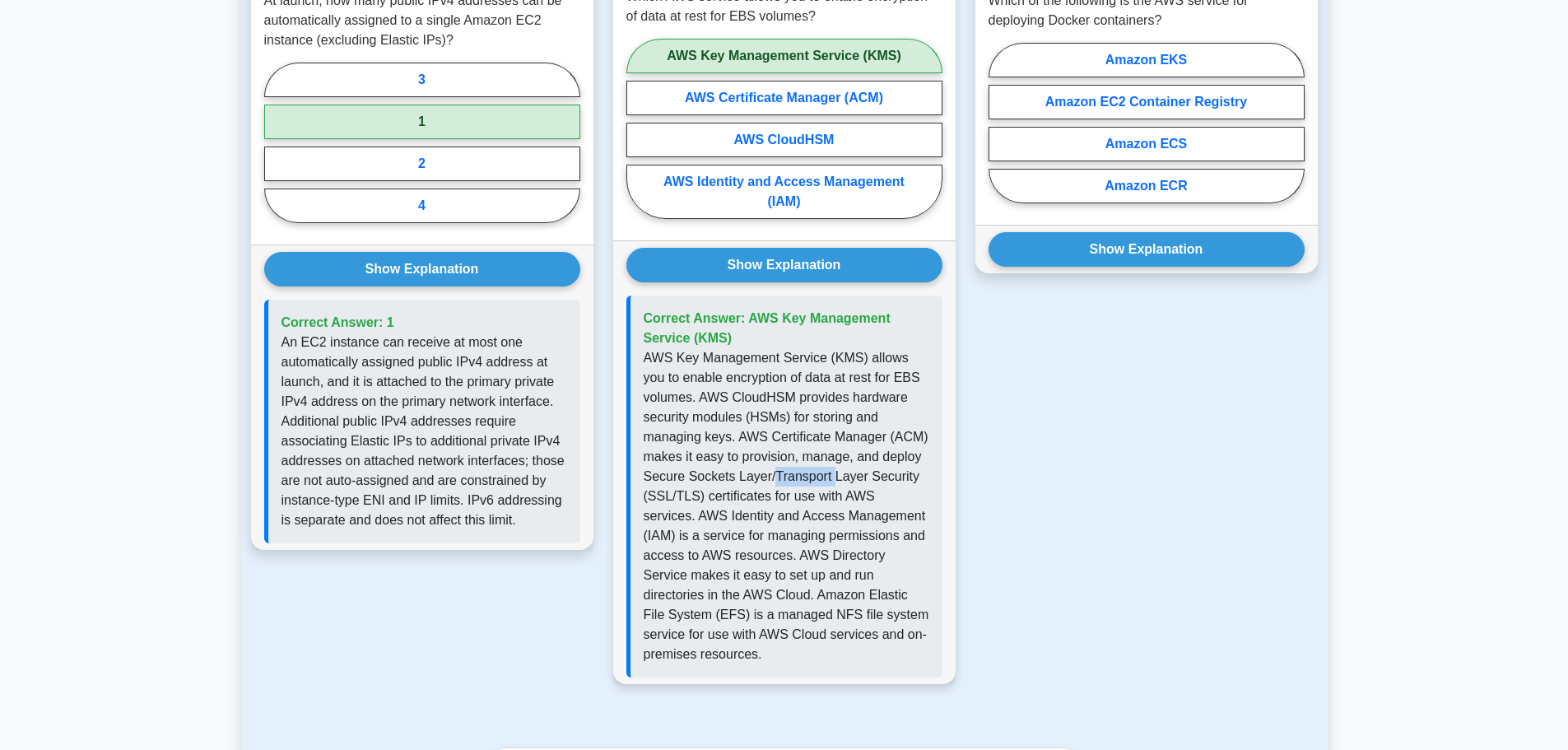
click at [770, 478] on p "AWS Key Management Service (KMS) allows you to enable encryption of data at res…" at bounding box center [787, 505] width 286 height 316
drag, startPoint x: 770, startPoint y: 478, endPoint x: 909, endPoint y: 480, distance: 139.0
click at [909, 480] on p "AWS Key Management Service (KMS) allows you to enable encryption of data at res…" at bounding box center [787, 505] width 286 height 316
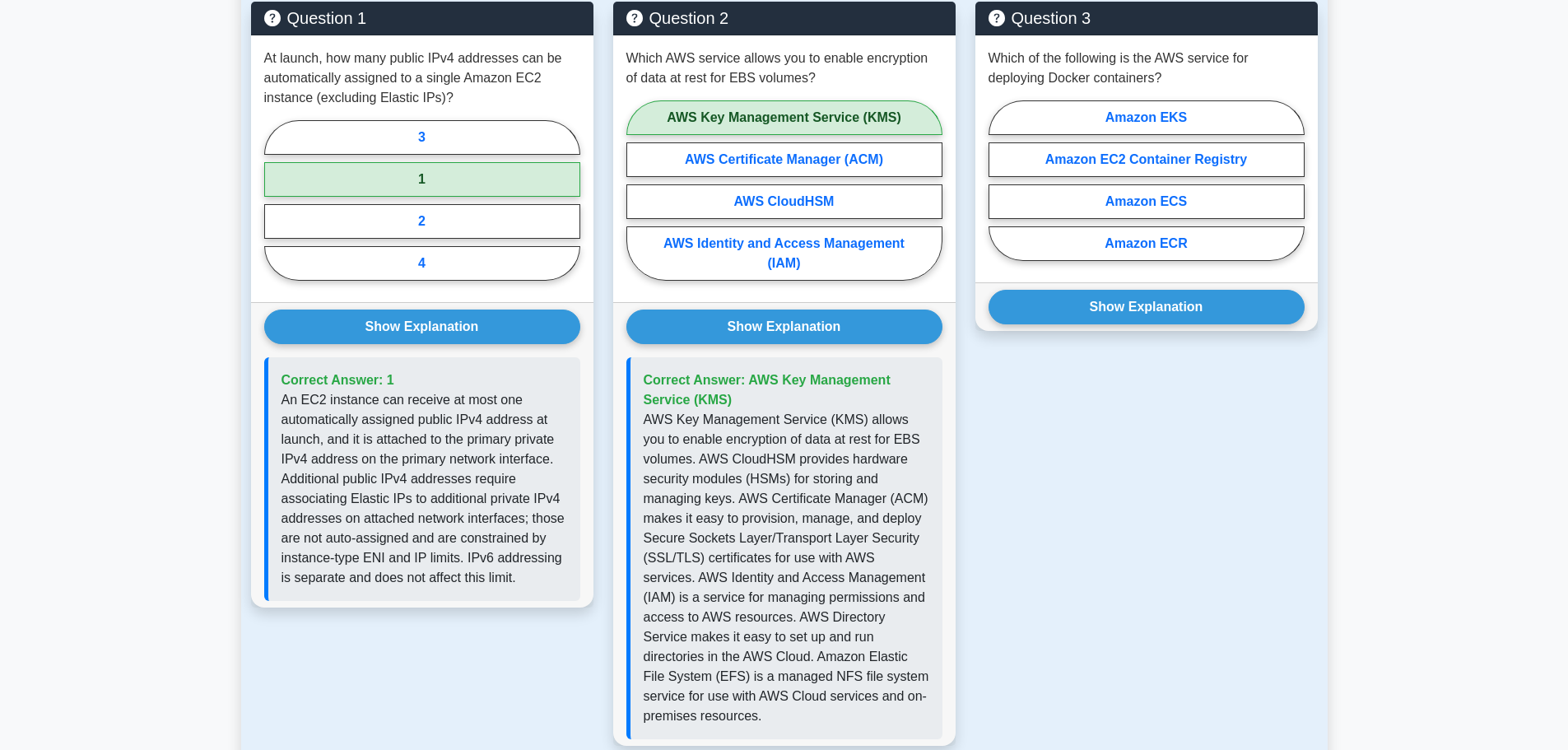
scroll to position [1084, 0]
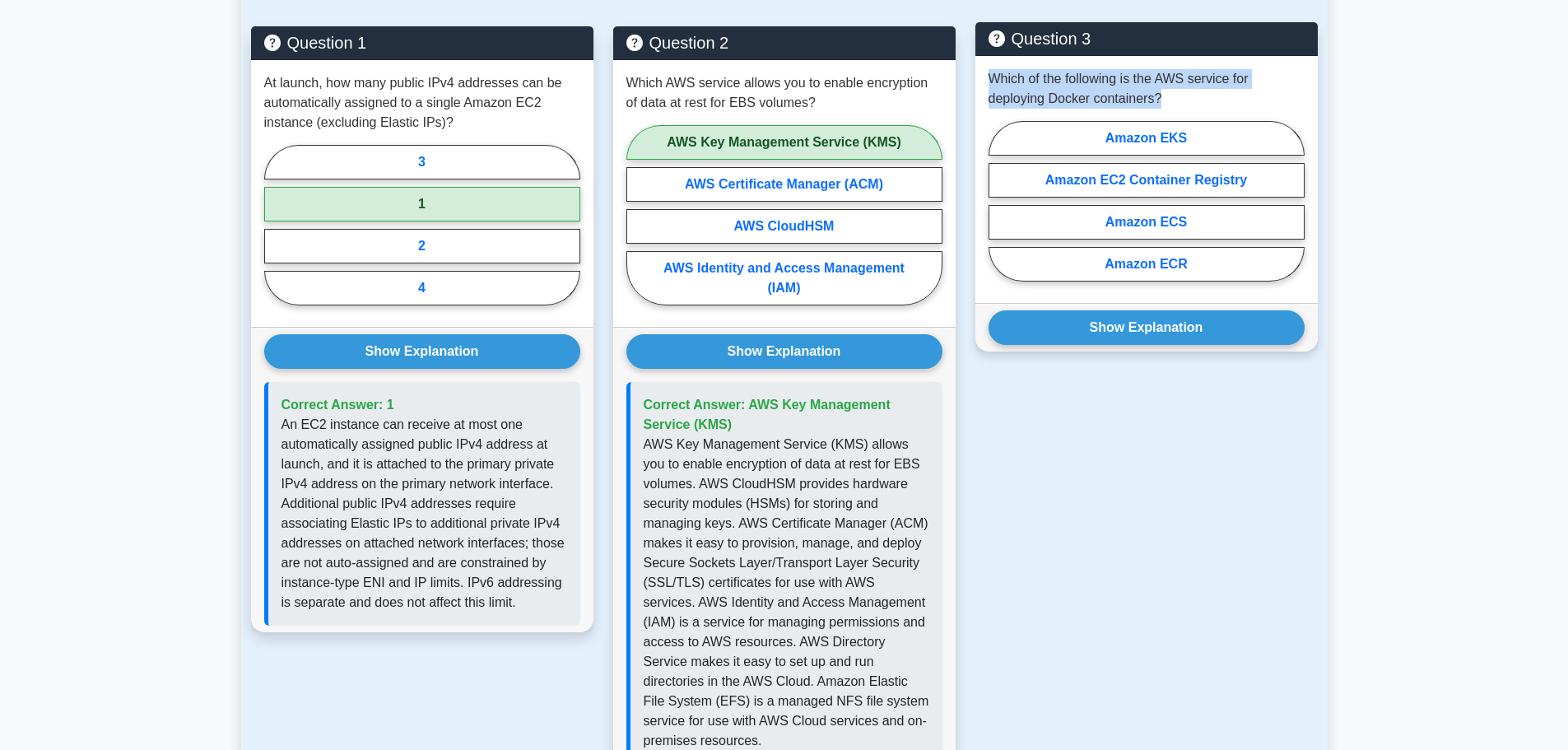
drag, startPoint x: 1169, startPoint y: 102, endPoint x: 993, endPoint y: 77, distance: 177.8
click at [993, 77] on p "Which of the following is the AWS service for deploying Docker containers?" at bounding box center [1146, 88] width 316 height 39
click at [1117, 84] on p "Which of the following is the AWS service for deploying Docker containers?" at bounding box center [1146, 88] width 316 height 39
drag, startPoint x: 994, startPoint y: 82, endPoint x: 1181, endPoint y: 100, distance: 187.9
click at [1181, 100] on p "Which of the following is the AWS service for deploying Docker containers?" at bounding box center [1146, 88] width 316 height 39
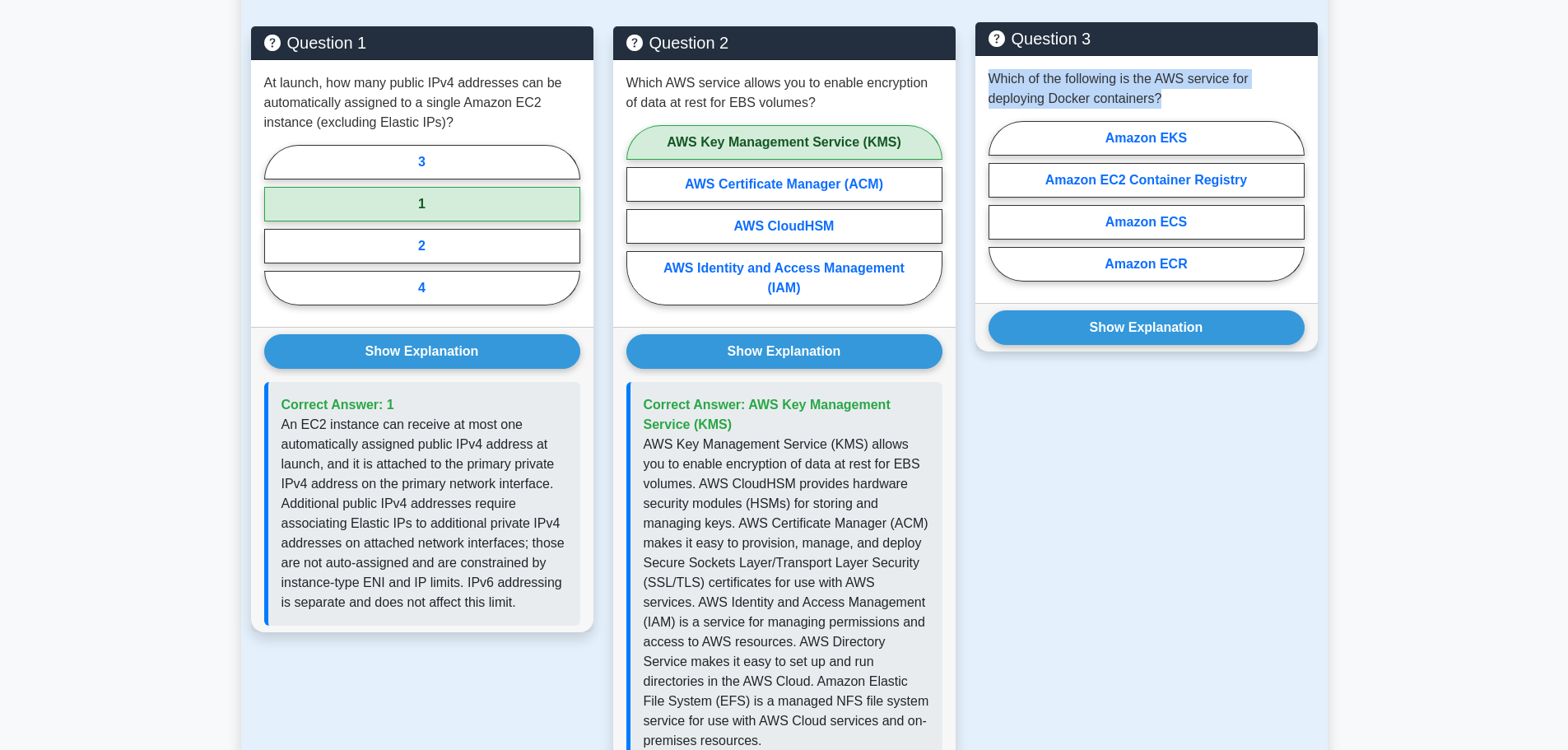
click at [1179, 100] on p "Which of the following is the AWS service for deploying Docker containers?" at bounding box center [1146, 88] width 316 height 39
drag, startPoint x: 1167, startPoint y: 98, endPoint x: 981, endPoint y: 74, distance: 187.5
click at [981, 74] on div "Which of the following is the AWS service for deploying Docker containers? Amaz…" at bounding box center [1147, 179] width 343 height 247
click at [1002, 76] on p "Which of the following is the AWS service for deploying Docker containers?" at bounding box center [1146, 88] width 316 height 39
drag, startPoint x: 990, startPoint y: 76, endPoint x: 1185, endPoint y: 94, distance: 195.8
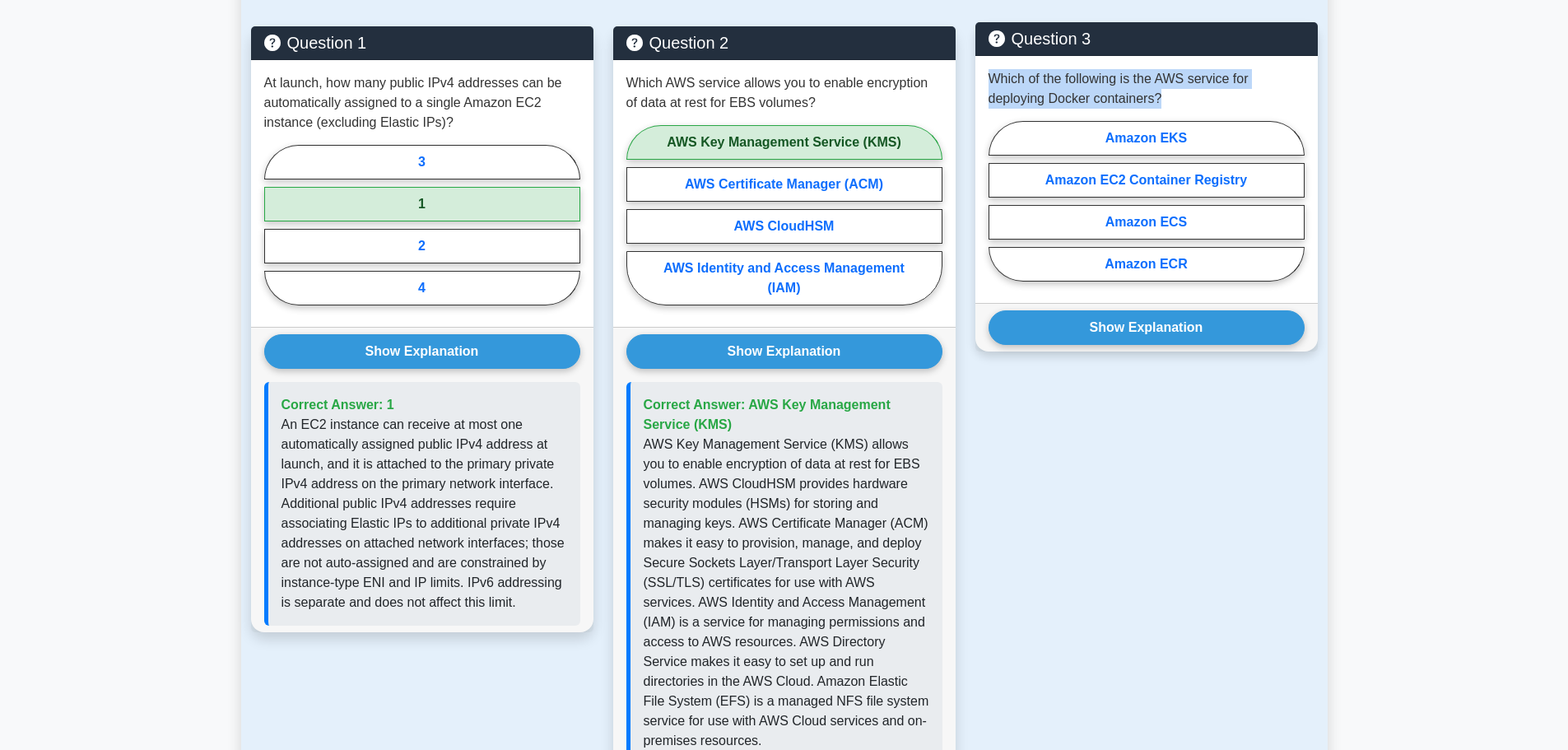
click at [1185, 94] on p "Which of the following is the AWS service for deploying Docker containers?" at bounding box center [1146, 88] width 316 height 39
drag, startPoint x: 1164, startPoint y: 101, endPoint x: 992, endPoint y: 69, distance: 175.0
click at [992, 69] on p "Which of the following is the AWS service for deploying Docker containers?" at bounding box center [1146, 88] width 316 height 39
click at [1086, 73] on p "Which of the following is the AWS service for deploying Docker containers?" at bounding box center [1146, 88] width 316 height 39
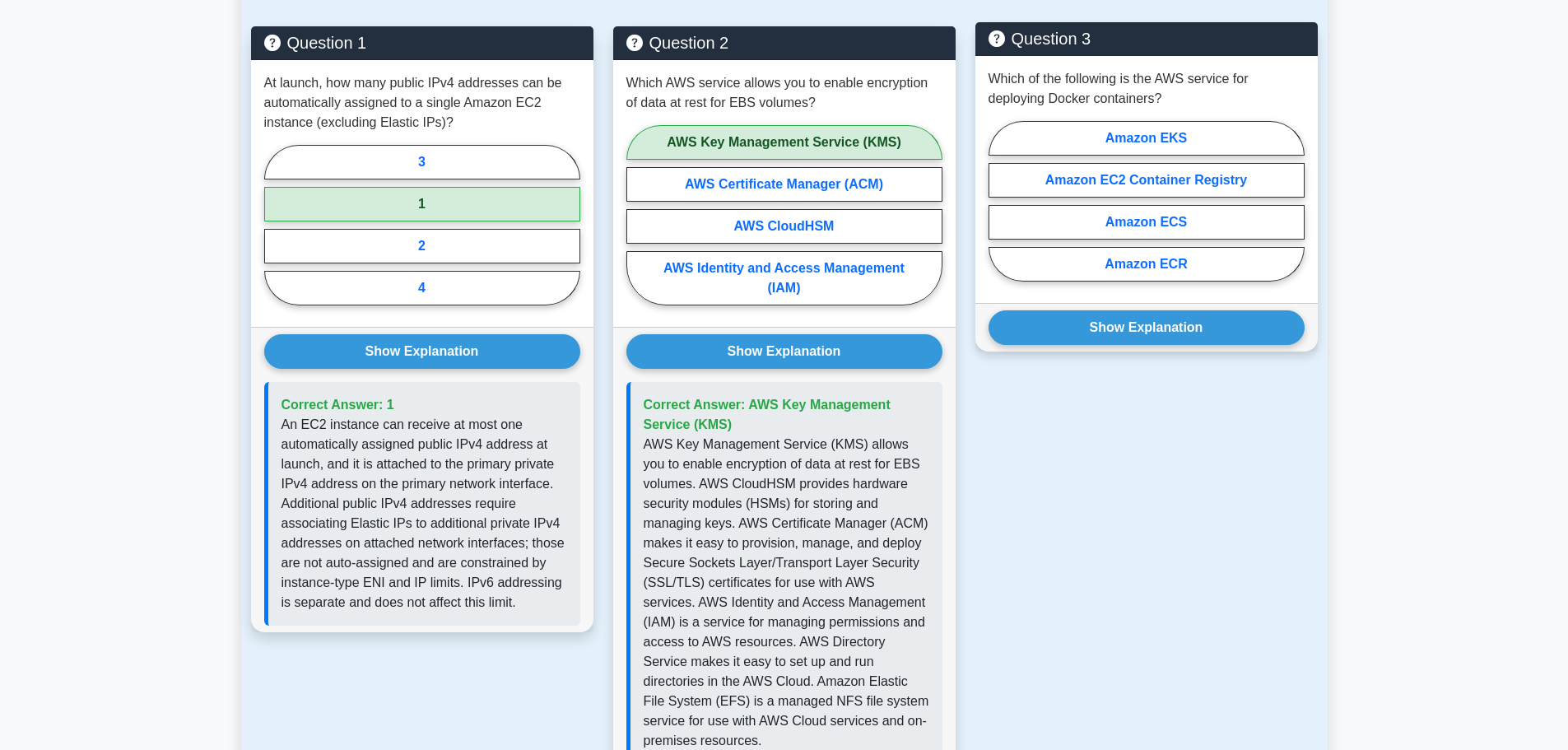
click at [1158, 103] on p "Which of the following is the AWS service for deploying Docker containers?" at bounding box center [1146, 88] width 316 height 39
drag, startPoint x: 1051, startPoint y: 101, endPoint x: 1182, endPoint y: 85, distance: 132.0
click at [1182, 85] on p "Which of the following is the AWS service for deploying Docker containers?" at bounding box center [1146, 88] width 316 height 39
click at [1184, 95] on p "Which of the following is the AWS service for deploying Docker containers?" at bounding box center [1146, 88] width 316 height 39
click at [1194, 182] on label "Amazon EC2 Container Registry" at bounding box center [1146, 180] width 316 height 35
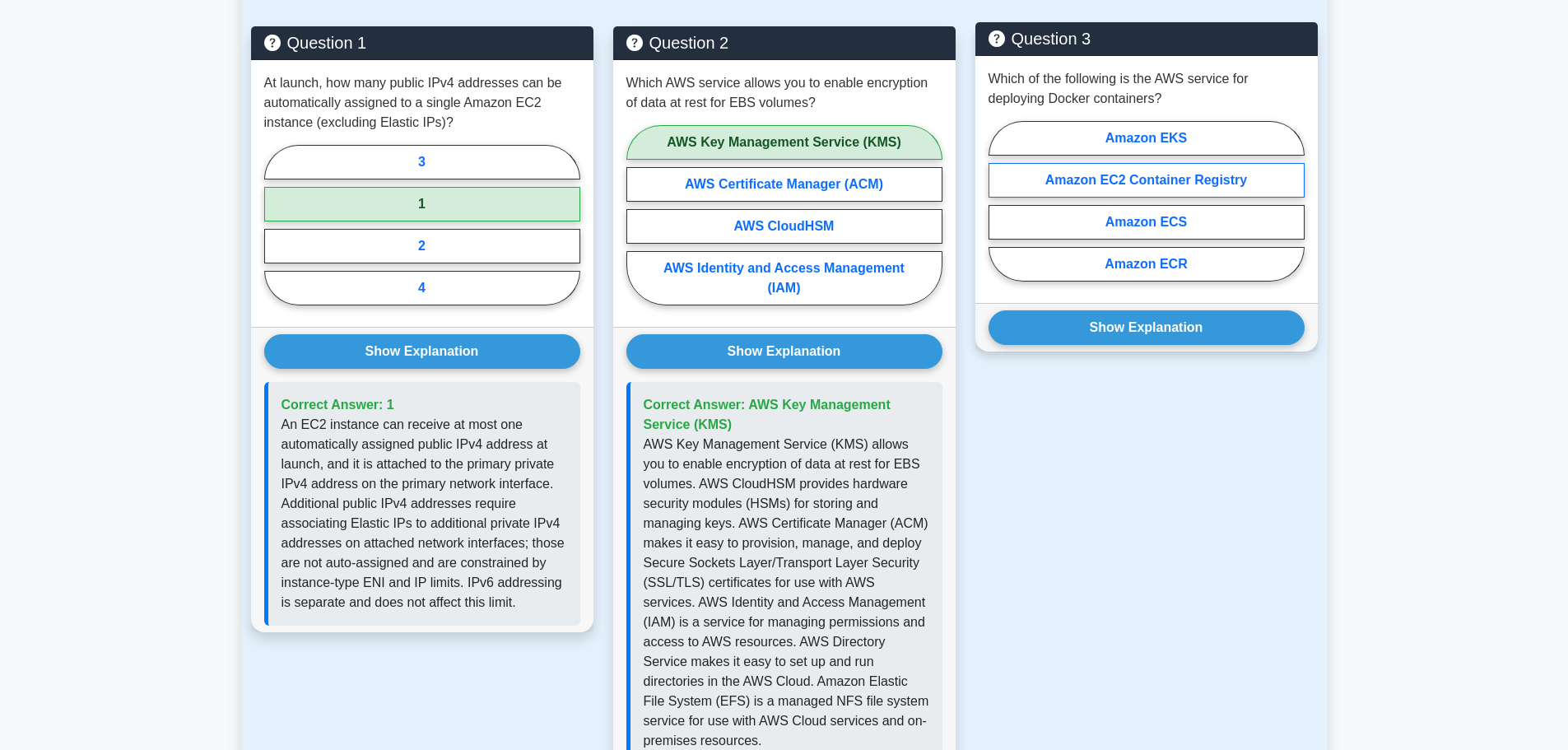
click at [999, 201] on input "Amazon EC2 Container Registry" at bounding box center [994, 206] width 11 height 11
radio input "true"
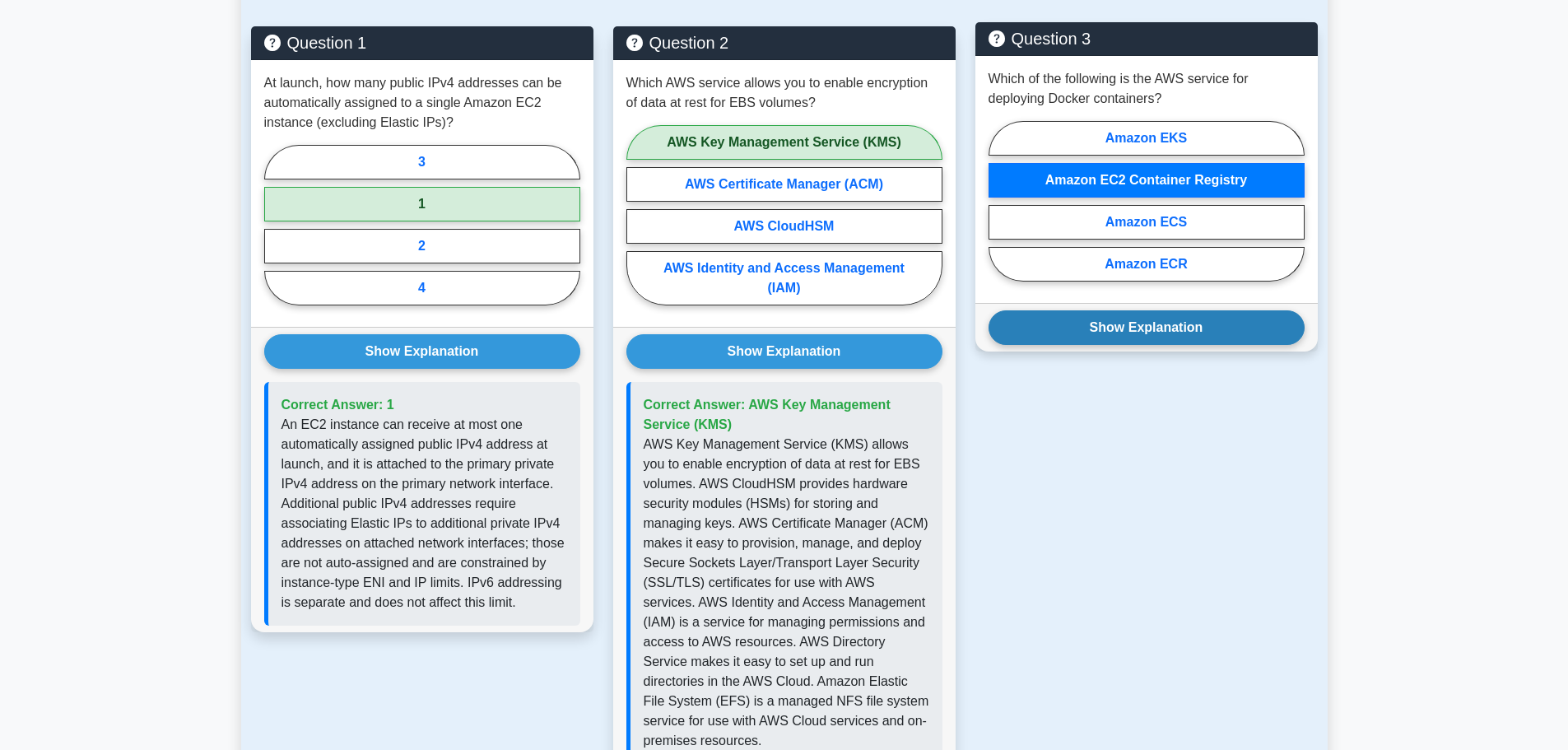
click at [1212, 324] on button "Show Explanation" at bounding box center [1146, 328] width 316 height 35
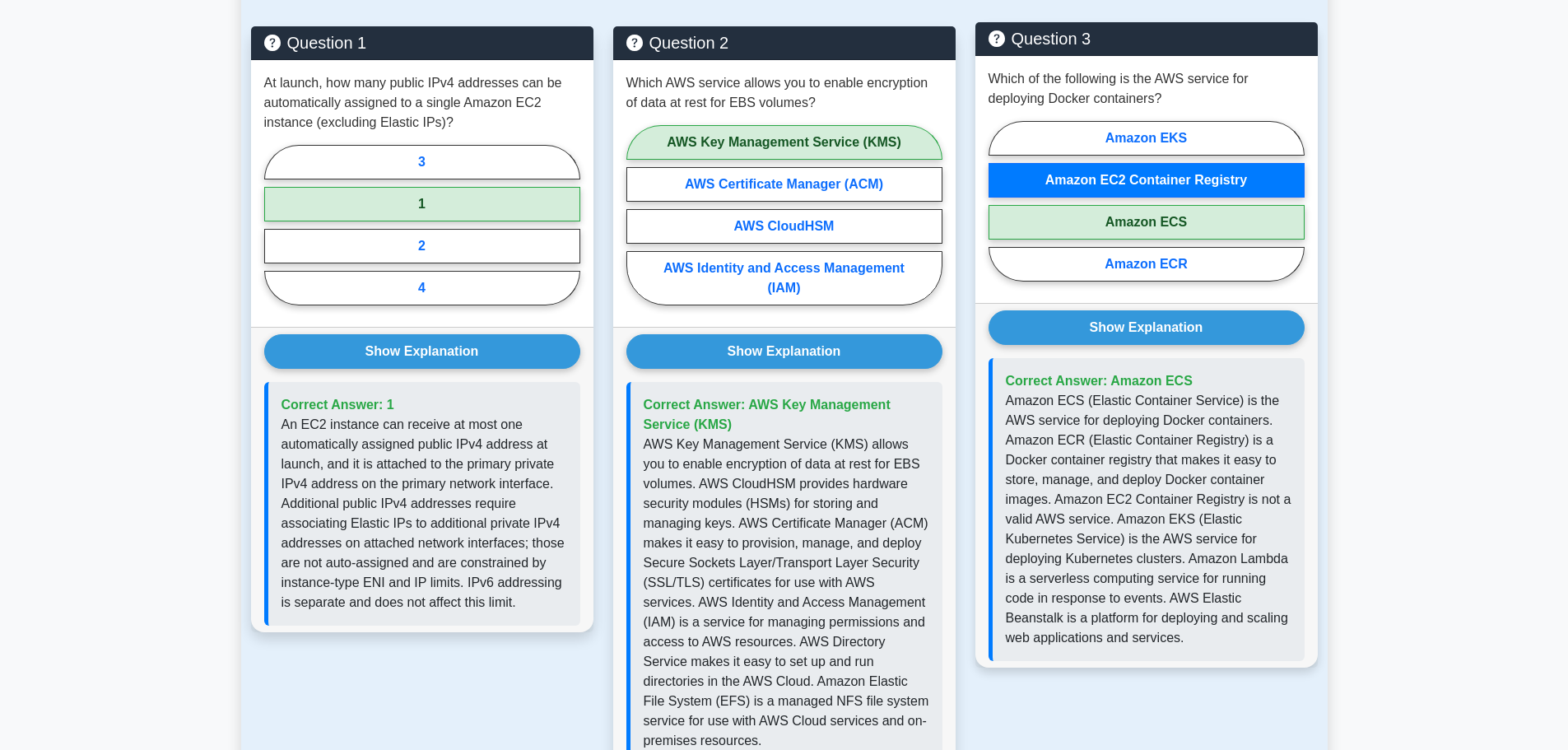
click at [1190, 219] on label "Amazon ECS" at bounding box center [1146, 223] width 316 height 35
click at [999, 212] on input "Amazon ECS" at bounding box center [994, 206] width 11 height 11
radio input "true"
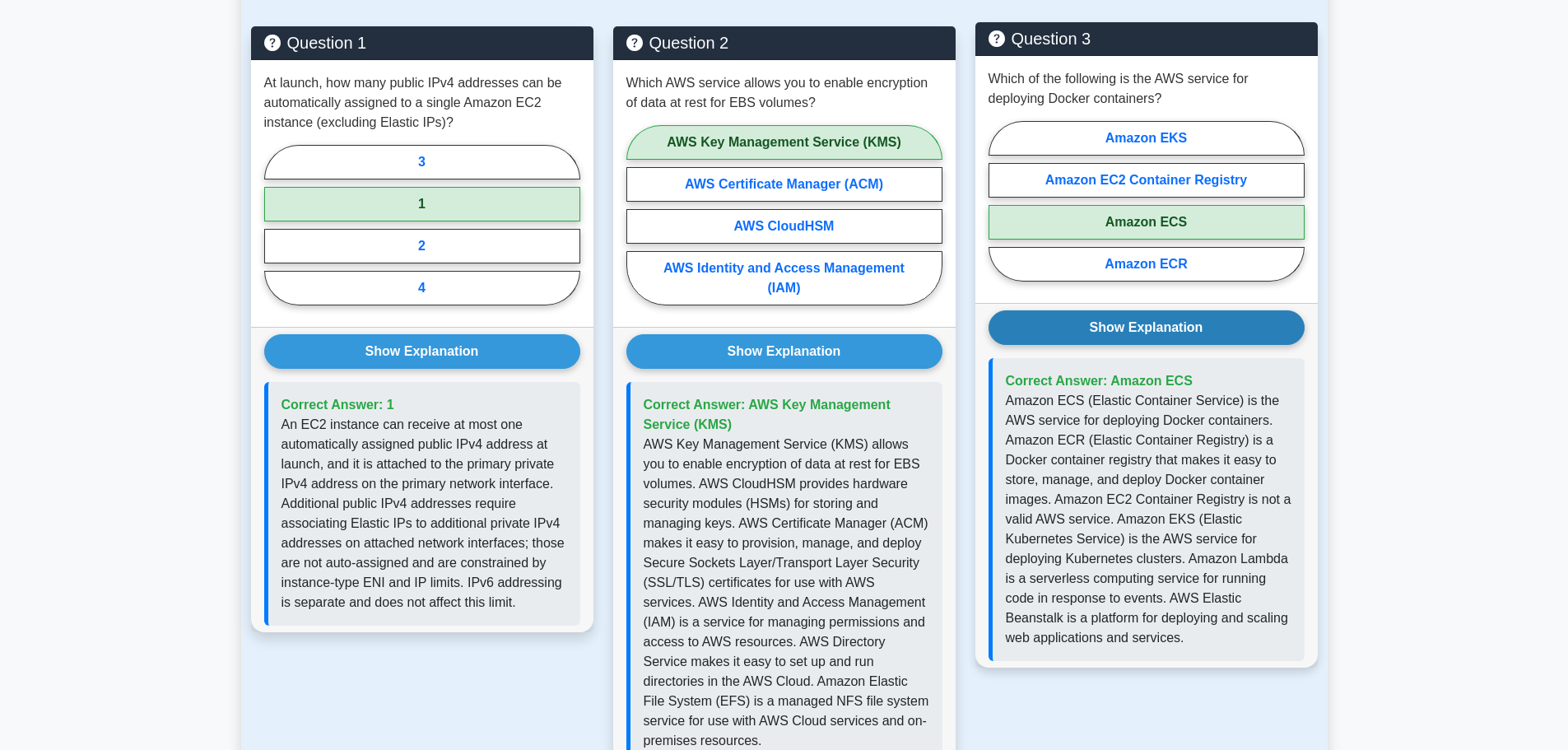
click at [1200, 324] on button "Show Explanation" at bounding box center [1146, 328] width 316 height 35
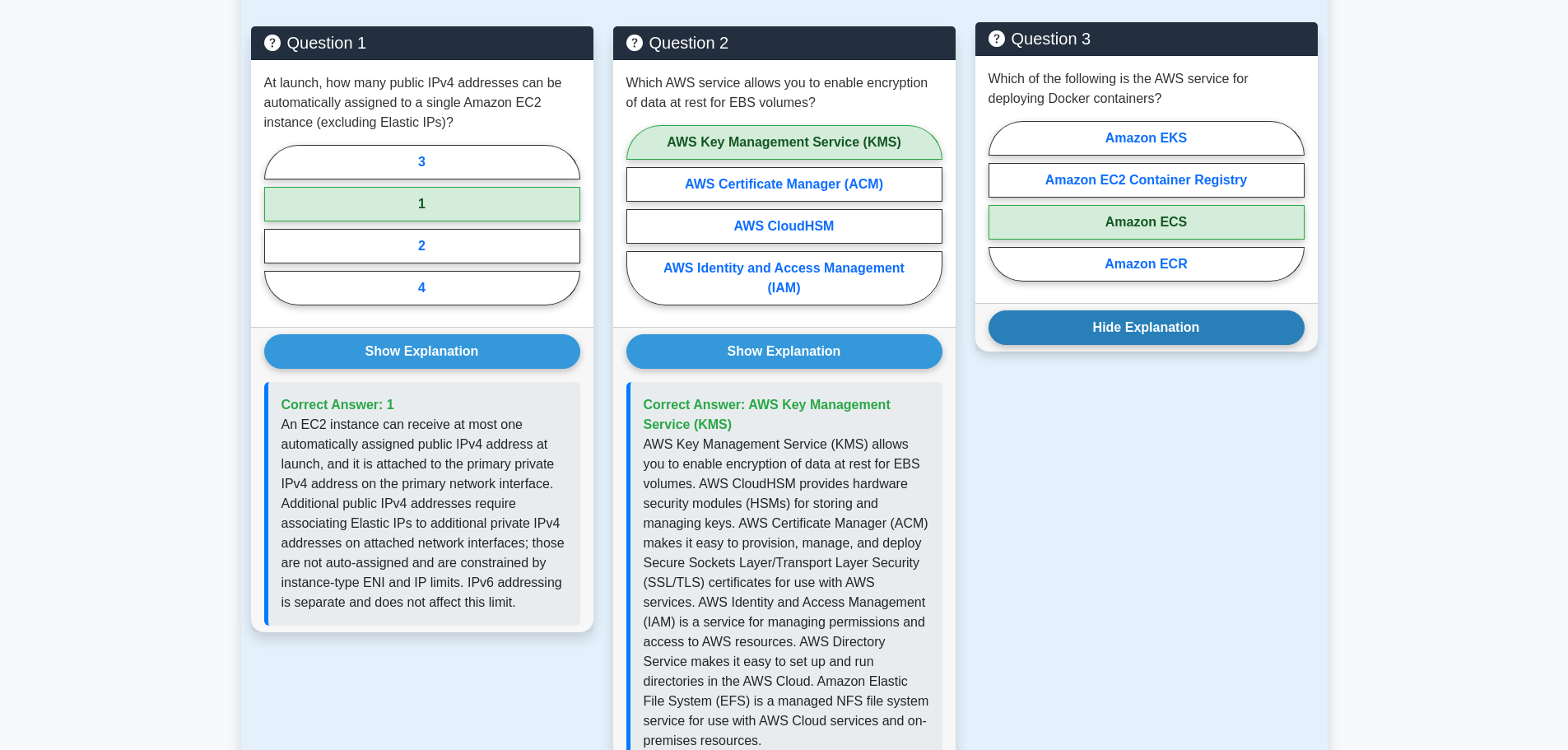
click at [1156, 325] on button "Hide Explanation" at bounding box center [1146, 328] width 316 height 35
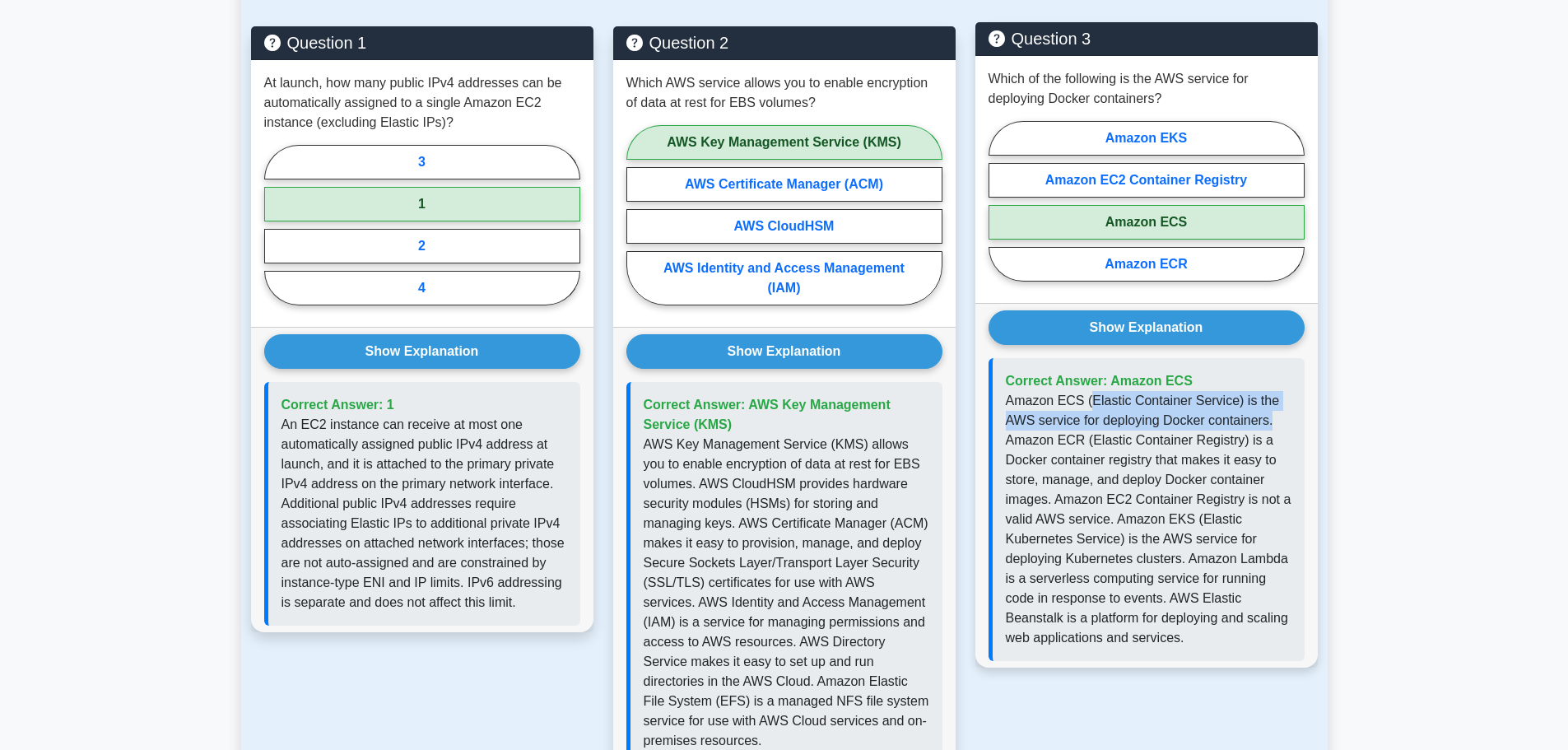
drag, startPoint x: 1084, startPoint y: 404, endPoint x: 1278, endPoint y: 423, distance: 194.9
click at [1278, 423] on p "Amazon ECS (Elastic Container Service) is the AWS service for deploying Docker …" at bounding box center [1149, 519] width 286 height 256
click at [1214, 422] on p "Amazon ECS (Elastic Container Service) is the AWS service for deploying Docker …" at bounding box center [1149, 519] width 286 height 256
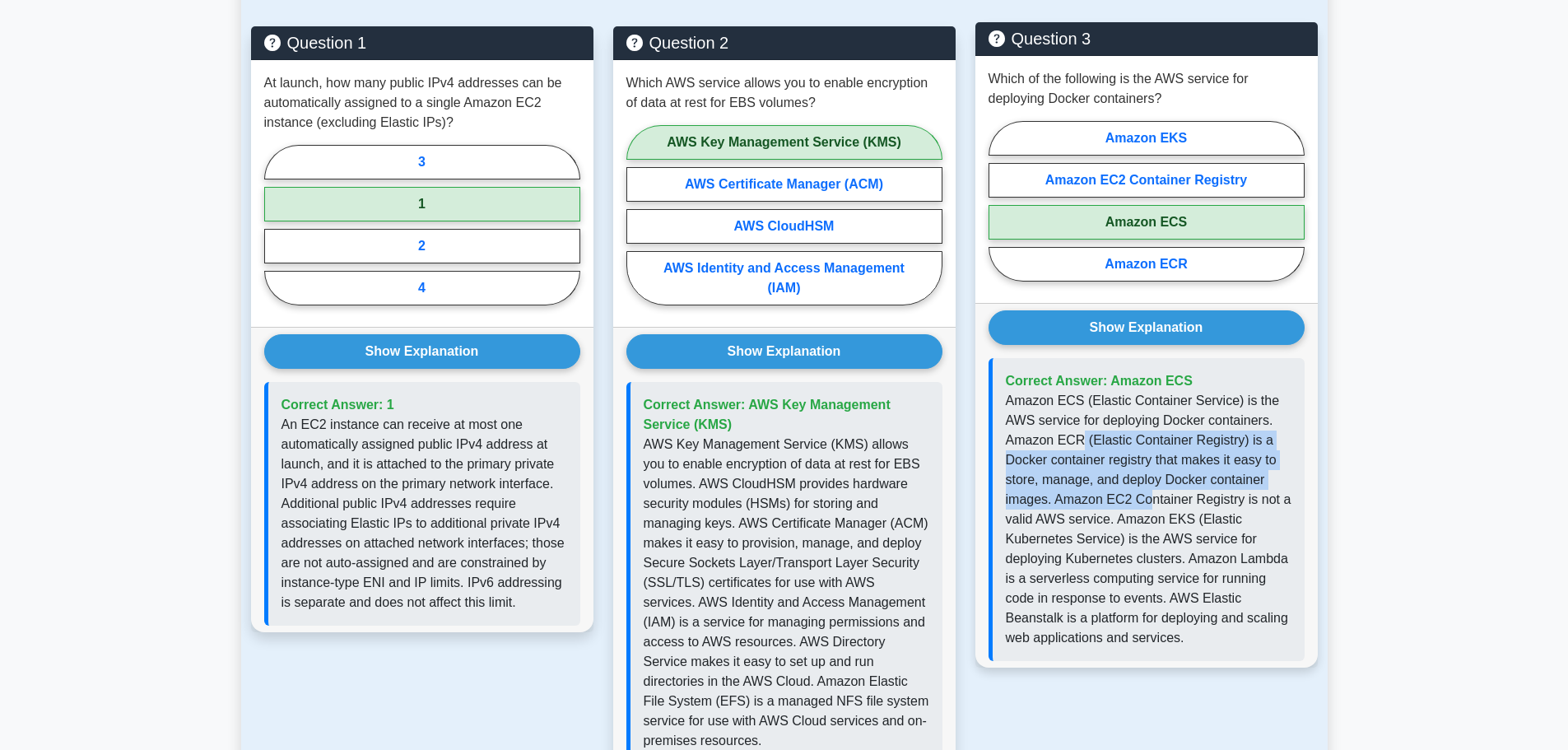
drag, startPoint x: 1082, startPoint y: 435, endPoint x: 1143, endPoint y: 504, distance: 92.1
click at [1143, 504] on p "Amazon ECS (Elastic Container Service) is the AWS service for deploying Docker …" at bounding box center [1149, 519] width 286 height 256
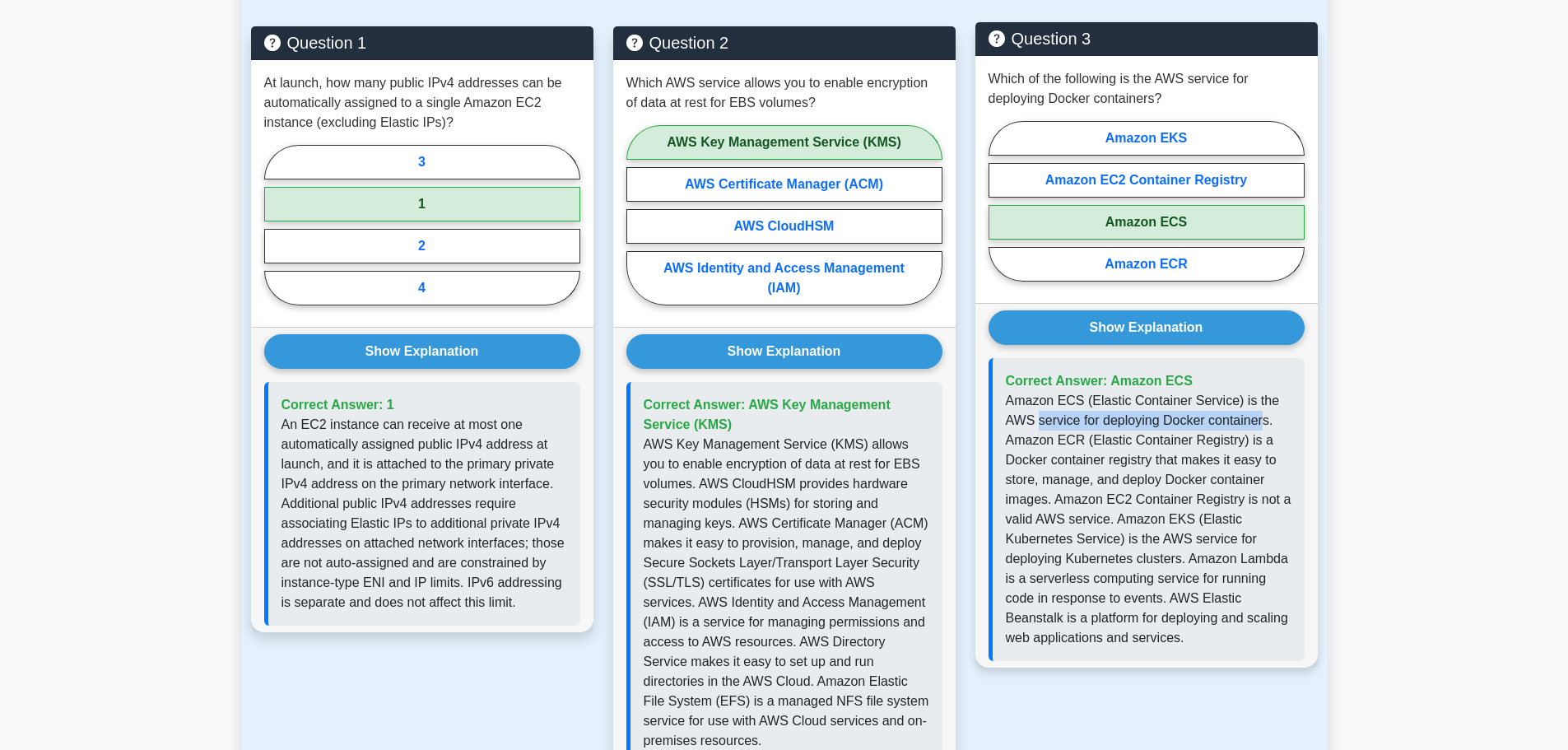
drag, startPoint x: 1038, startPoint y: 422, endPoint x: 1261, endPoint y: 419, distance: 223.0
click at [1261, 419] on p "Amazon ECS (Elastic Container Service) is the AWS service for deploying Docker …" at bounding box center [1149, 519] width 286 height 256
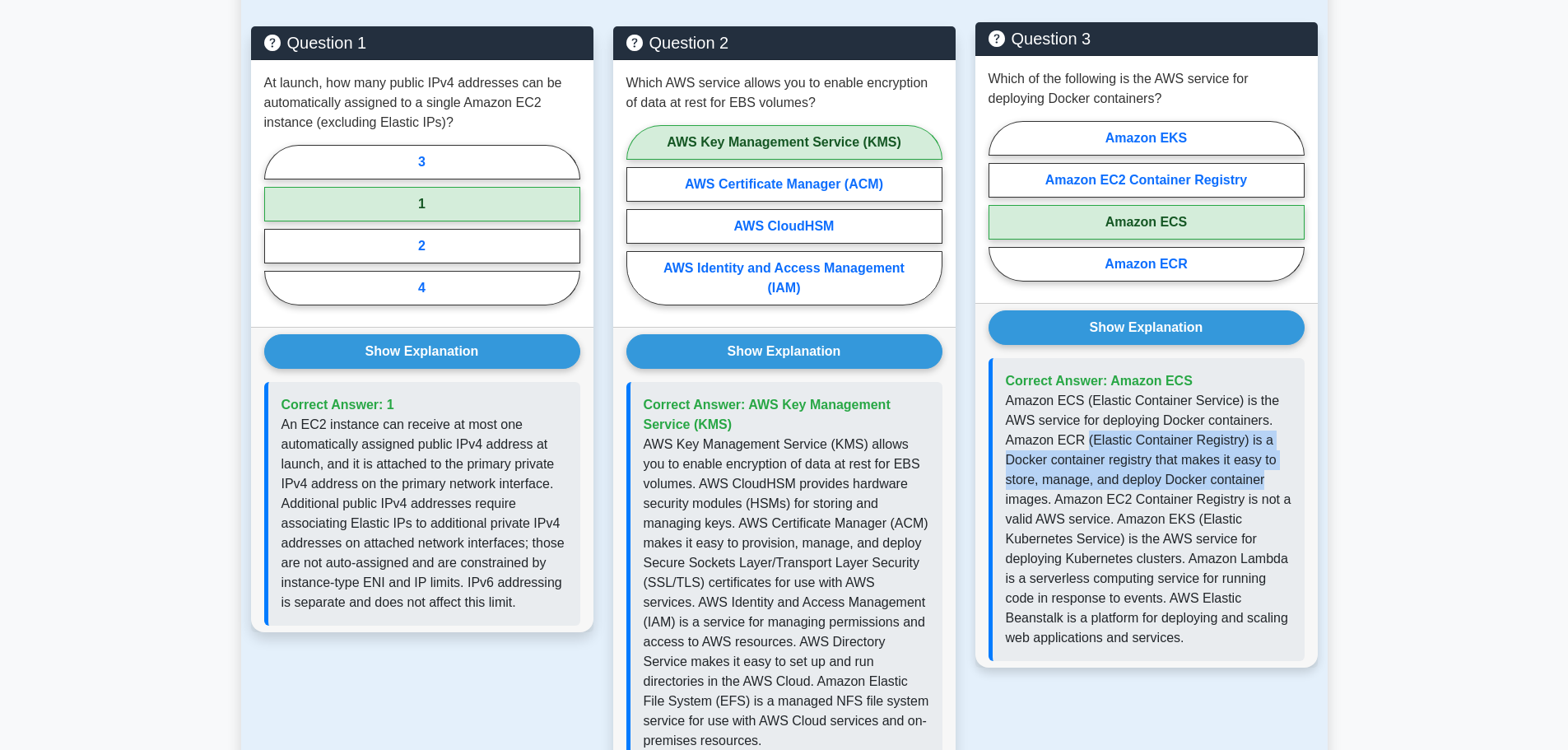
drag, startPoint x: 1083, startPoint y: 442, endPoint x: 1277, endPoint y: 476, distance: 197.0
click at [1277, 476] on p "Amazon ECS (Elastic Container Service) is the AWS service for deploying Docker …" at bounding box center [1149, 519] width 286 height 256
click at [1240, 409] on p "Amazon ECS (Elastic Container Service) is the AWS service for deploying Docker …" at bounding box center [1149, 519] width 286 height 256
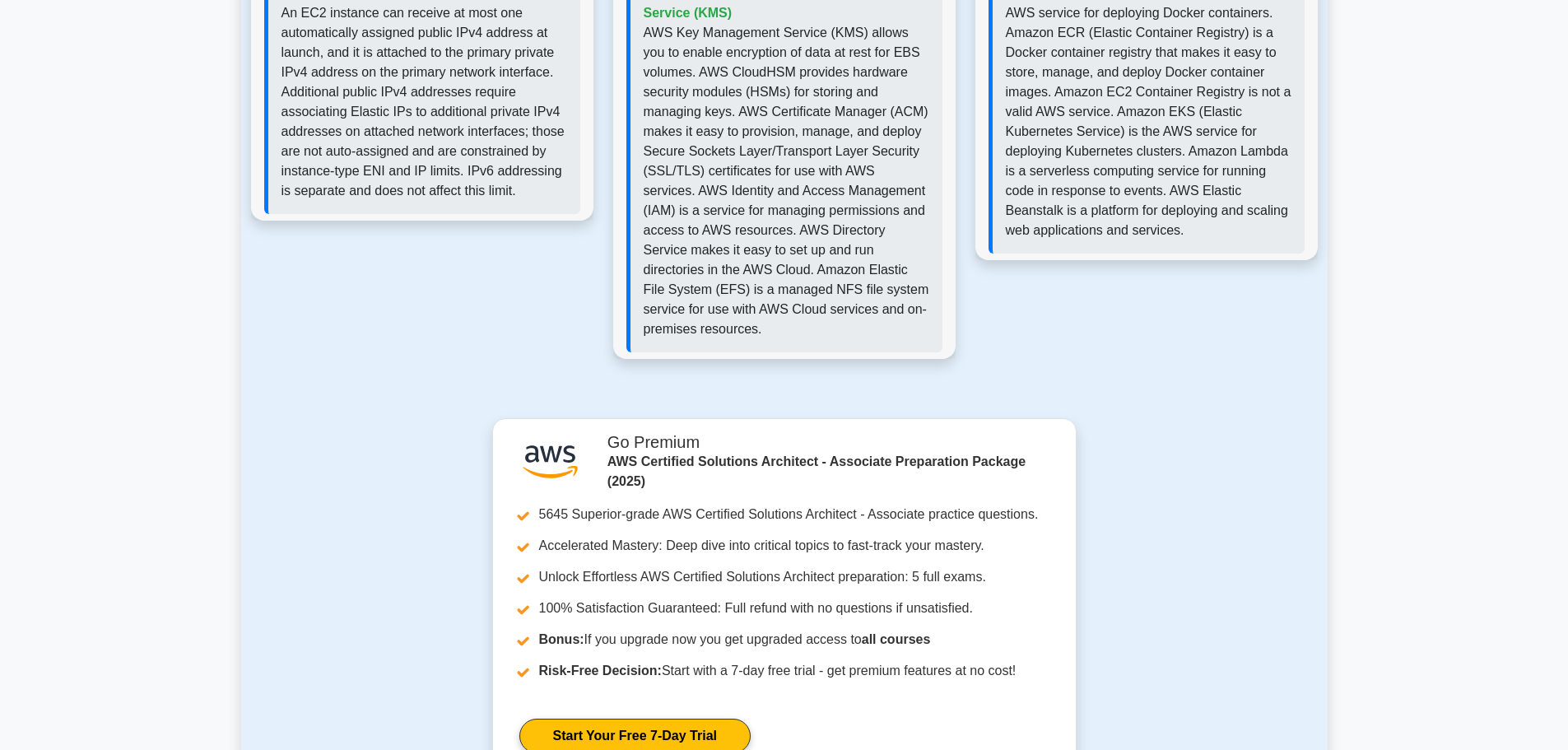
scroll to position [1940, 0]
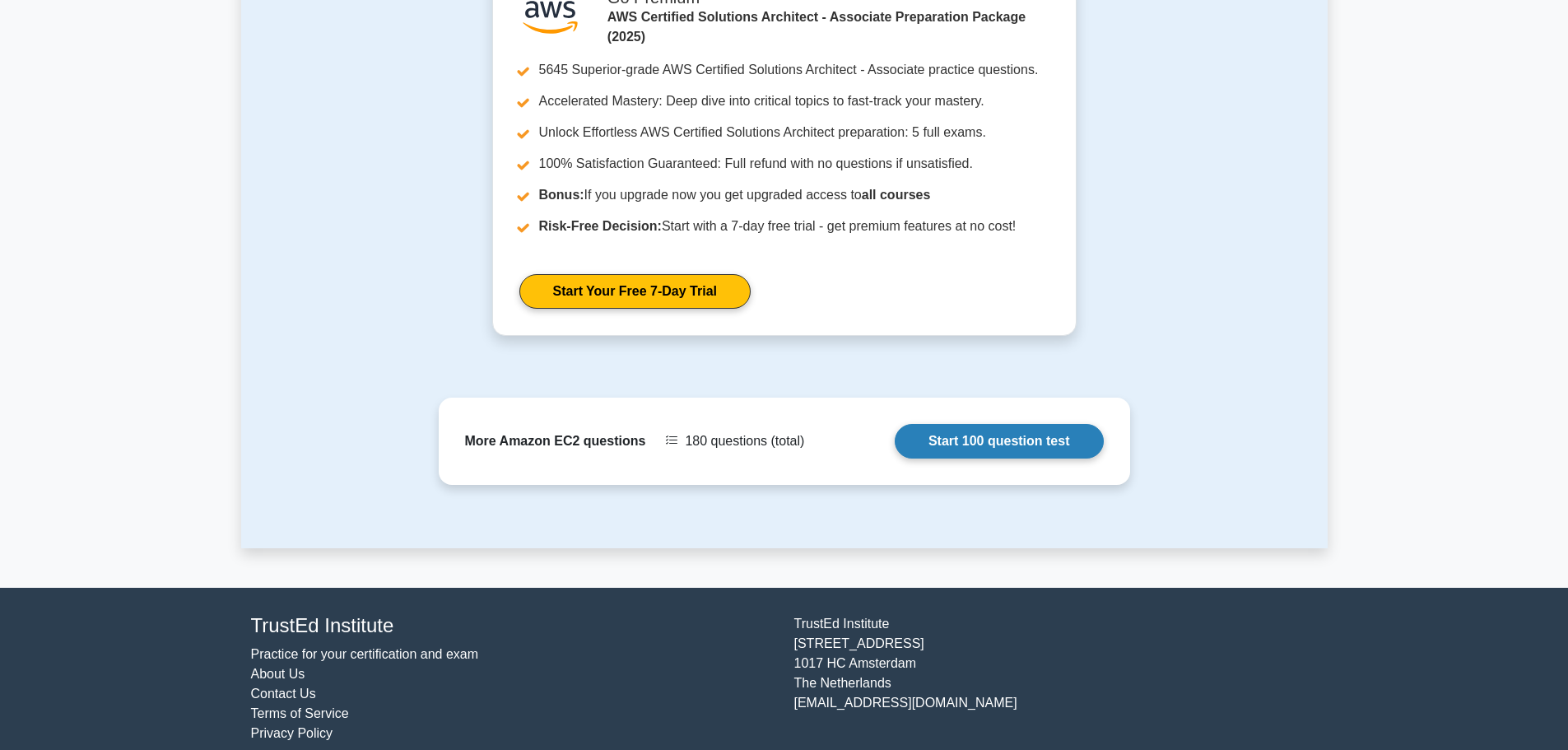
click at [1043, 429] on link "Start 100 question test" at bounding box center [999, 441] width 209 height 35
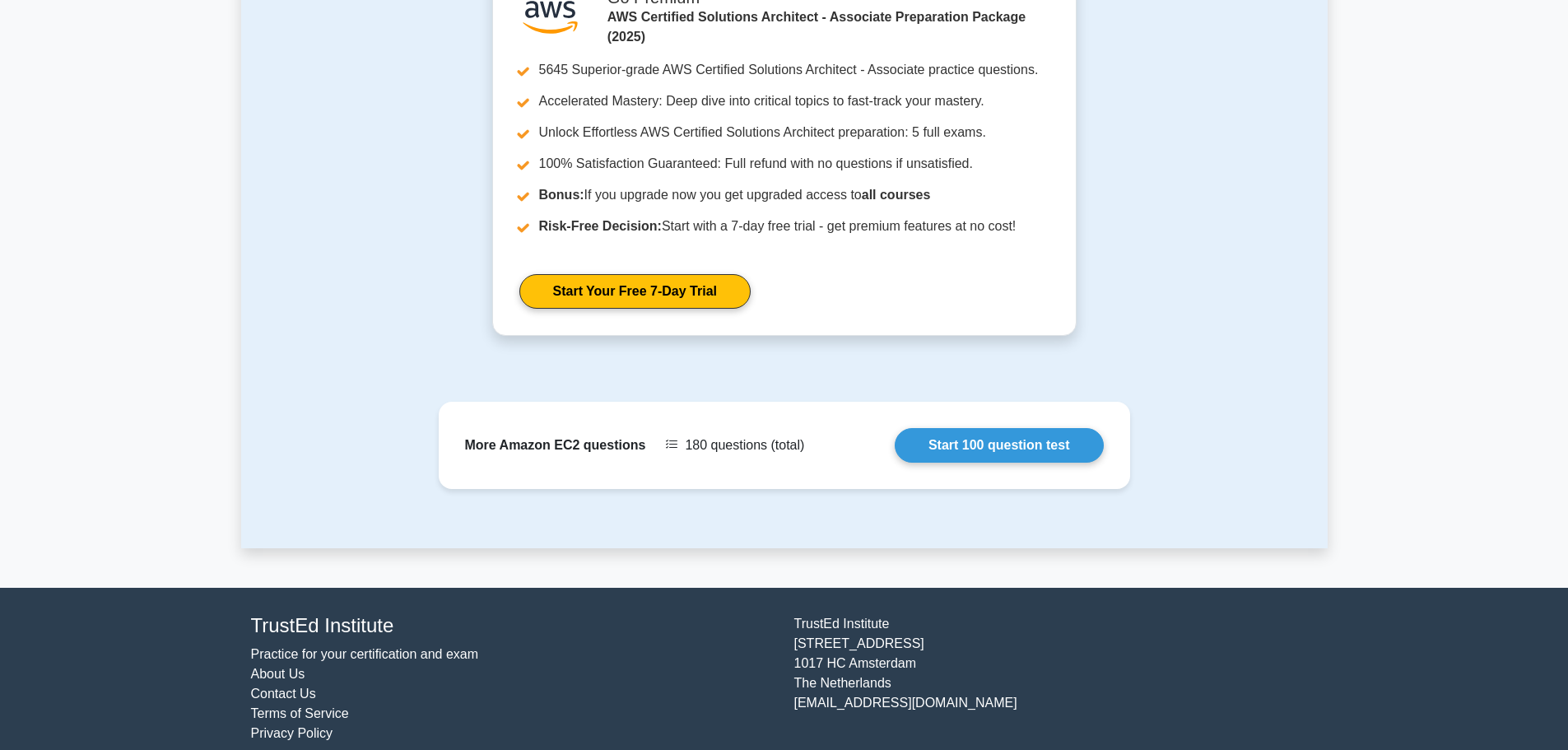
click at [302, 171] on div ".st0{fill:#252F3E;} .st1{fill-rule:evenodd;clip-rule:evenodd;fill:#FF9900;} Go …" at bounding box center [784, 164] width 1086 height 382
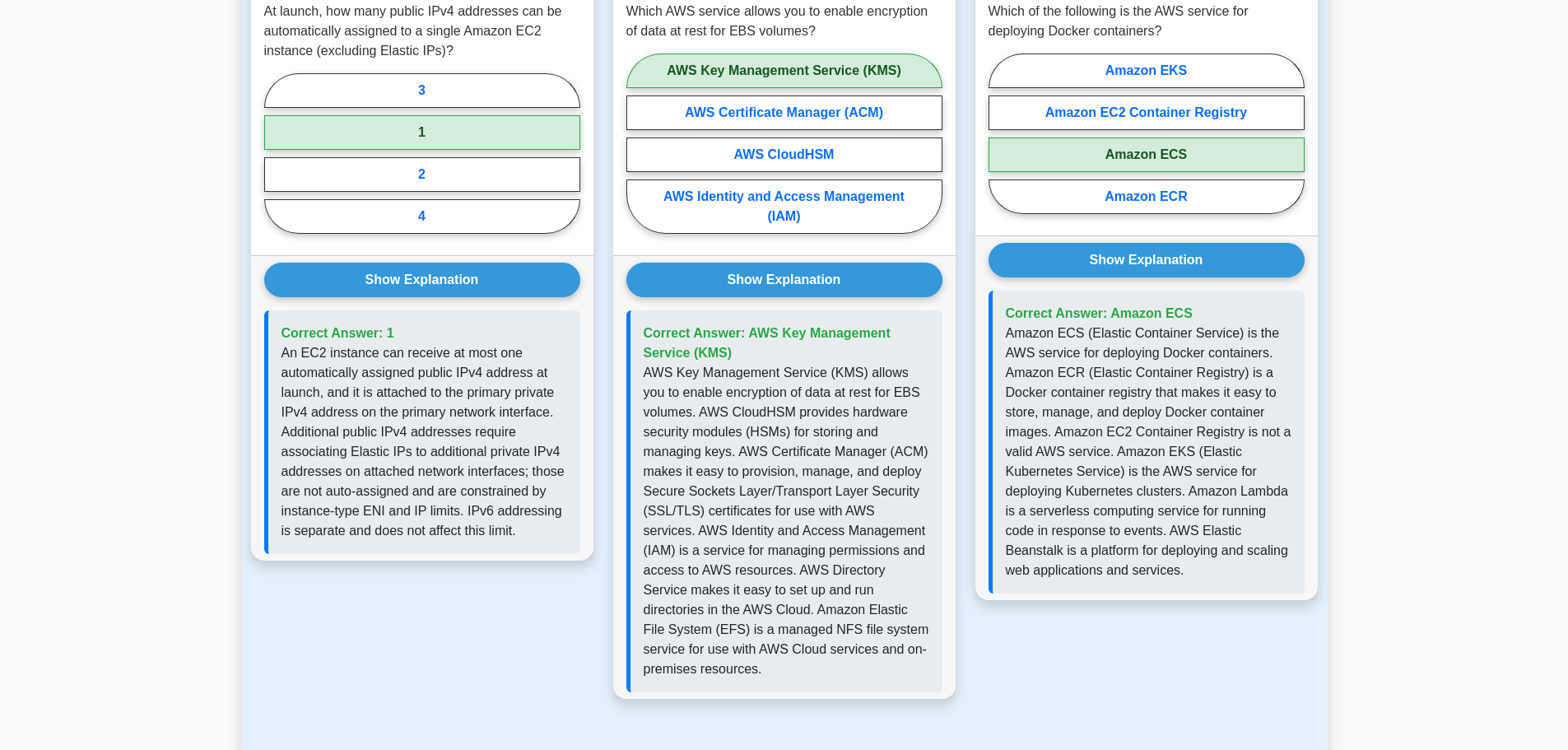
scroll to position [953, 0]
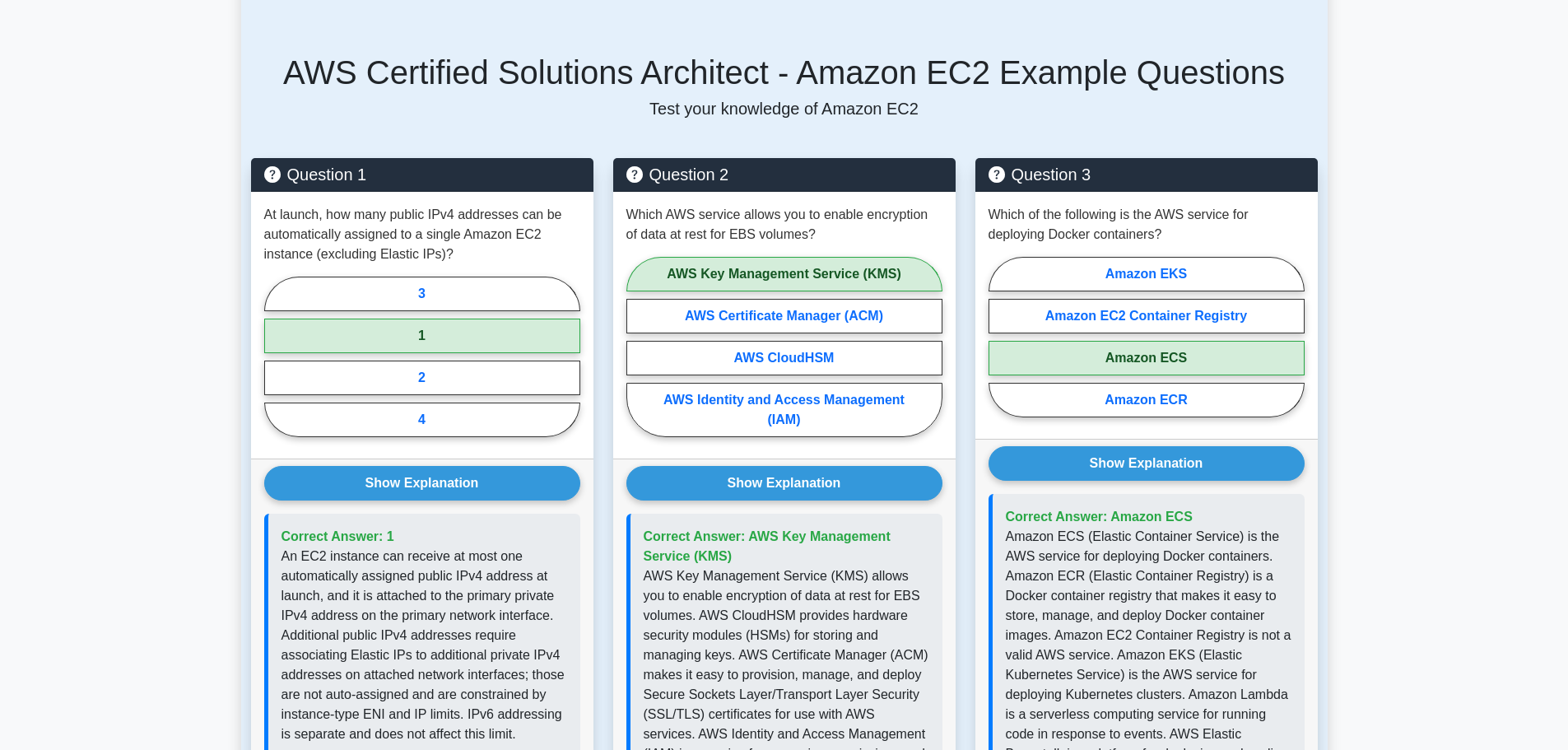
click at [1420, 303] on main "Back to AWS Certified Solutions Architect - Associate (AWS Certified Solutions …" at bounding box center [784, 337] width 1568 height 2475
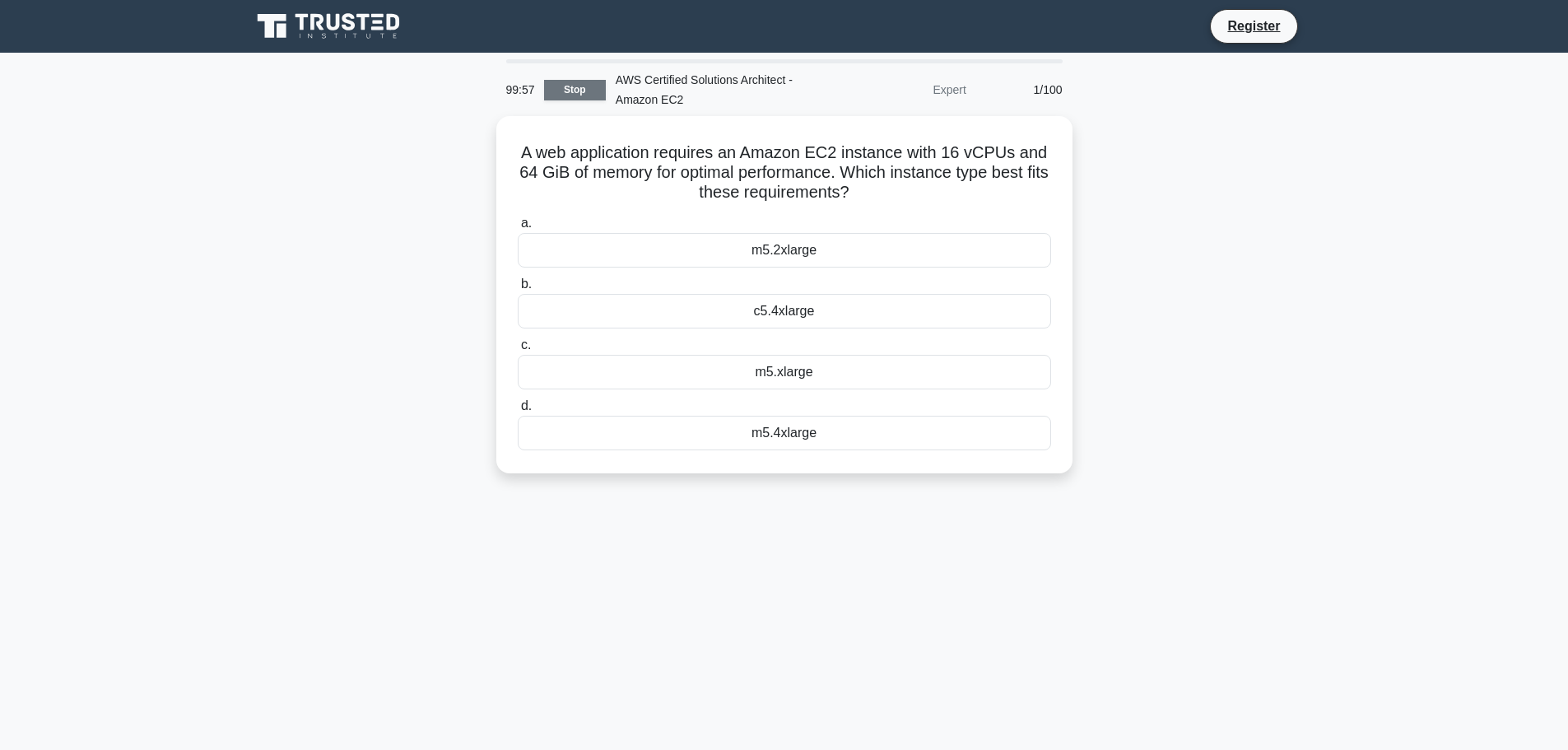
click at [579, 88] on link "Stop" at bounding box center [574, 90] width 61 height 20
